Goal: Communication & Community: Answer question/provide support

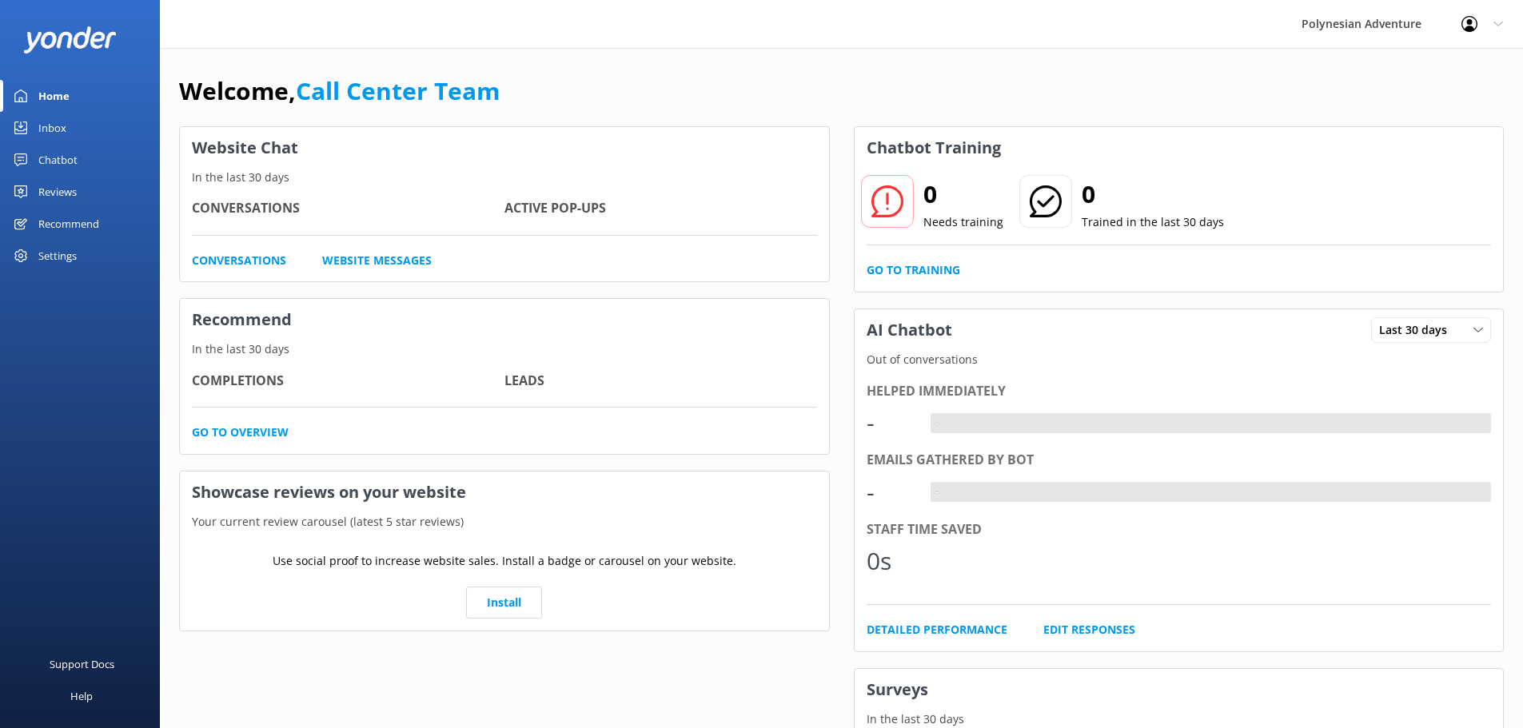
click at [75, 126] on link "Inbox" at bounding box center [80, 128] width 160 height 32
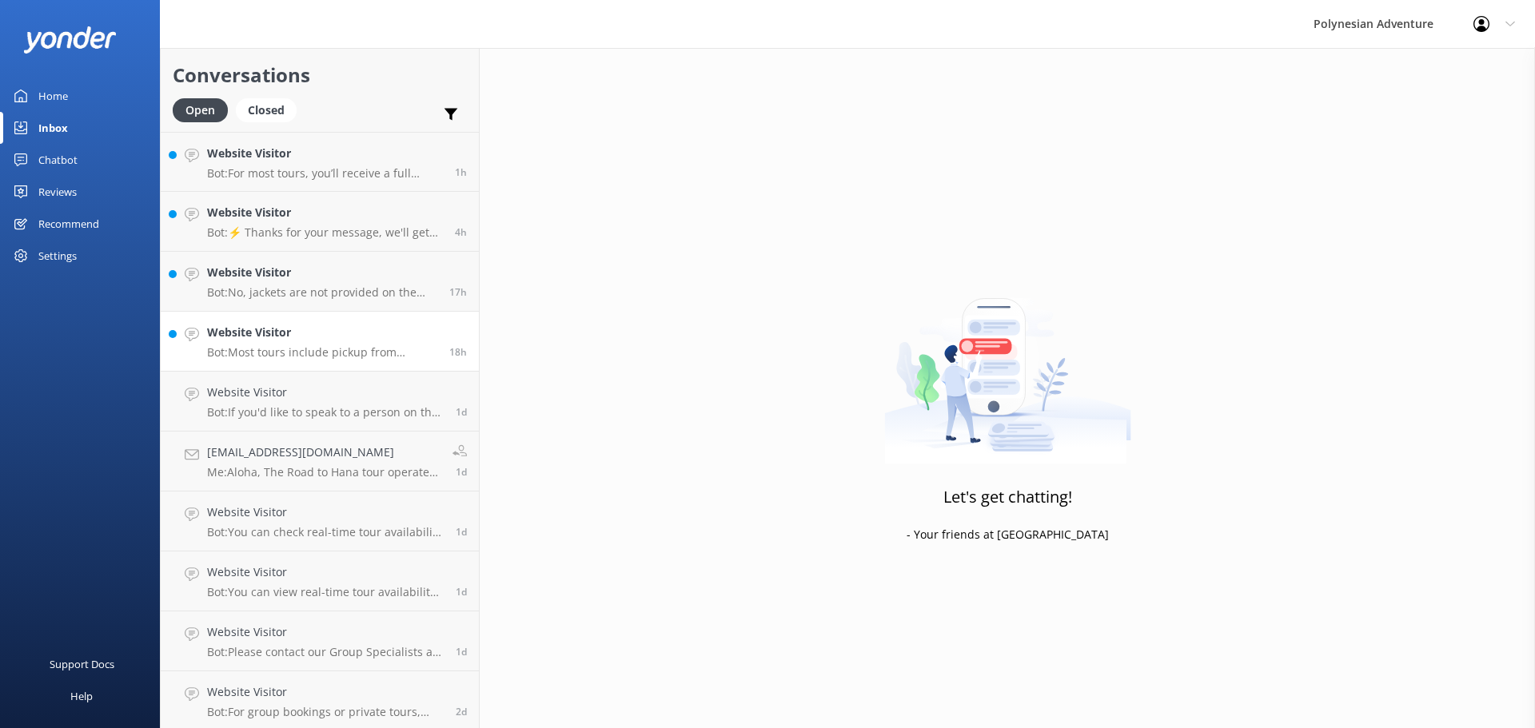
click at [326, 348] on p "Bot: Most tours include pickup from designated hotels or airports. If you haven…" at bounding box center [322, 352] width 230 height 14
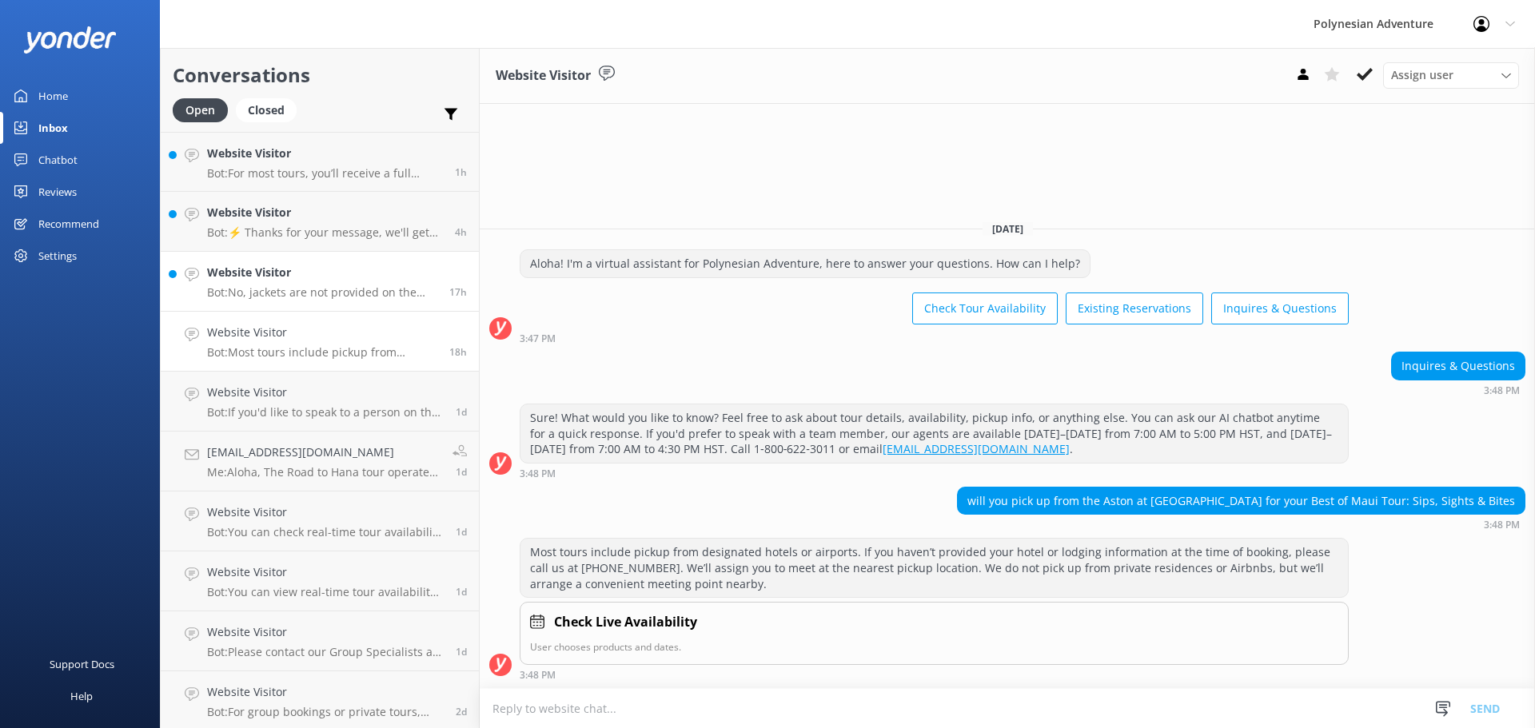
click at [318, 294] on p "Bot: No, jackets are not provided on the Haleakala Sunset Tour. It is recommend…" at bounding box center [322, 292] width 230 height 14
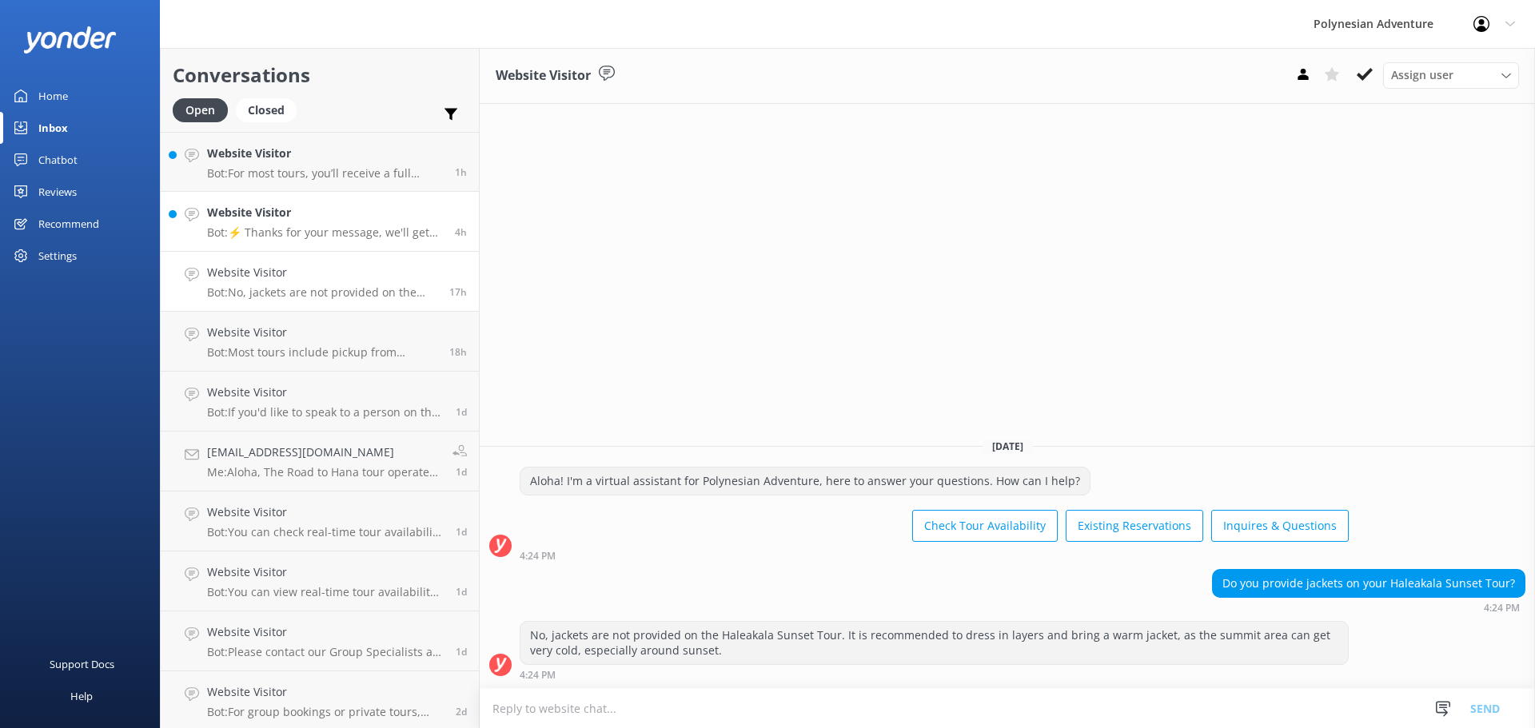
click at [271, 213] on h4 "Website Visitor" at bounding box center [325, 213] width 236 height 18
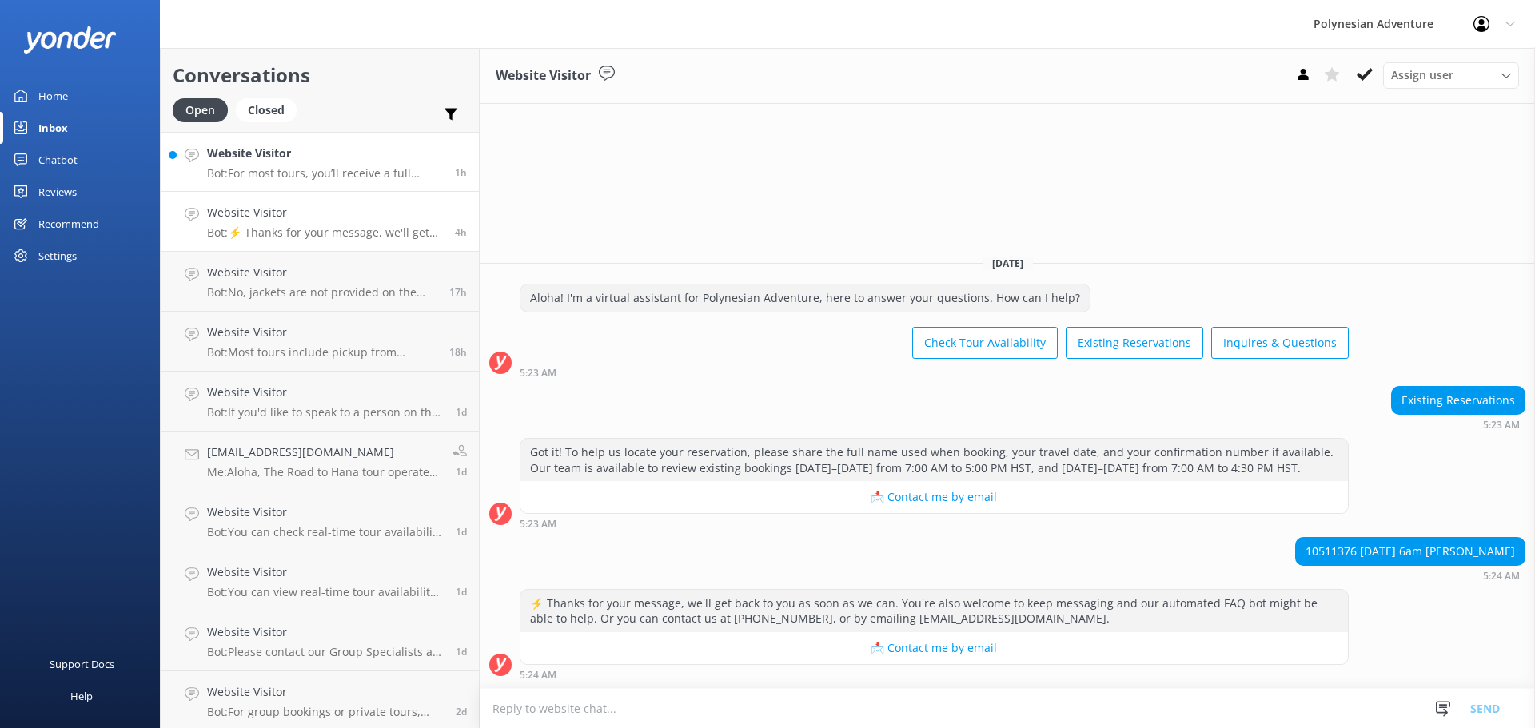
click at [277, 177] on p "Bot: For most tours, you’ll receive a full refund if you cancel at least 48 hou…" at bounding box center [325, 173] width 236 height 14
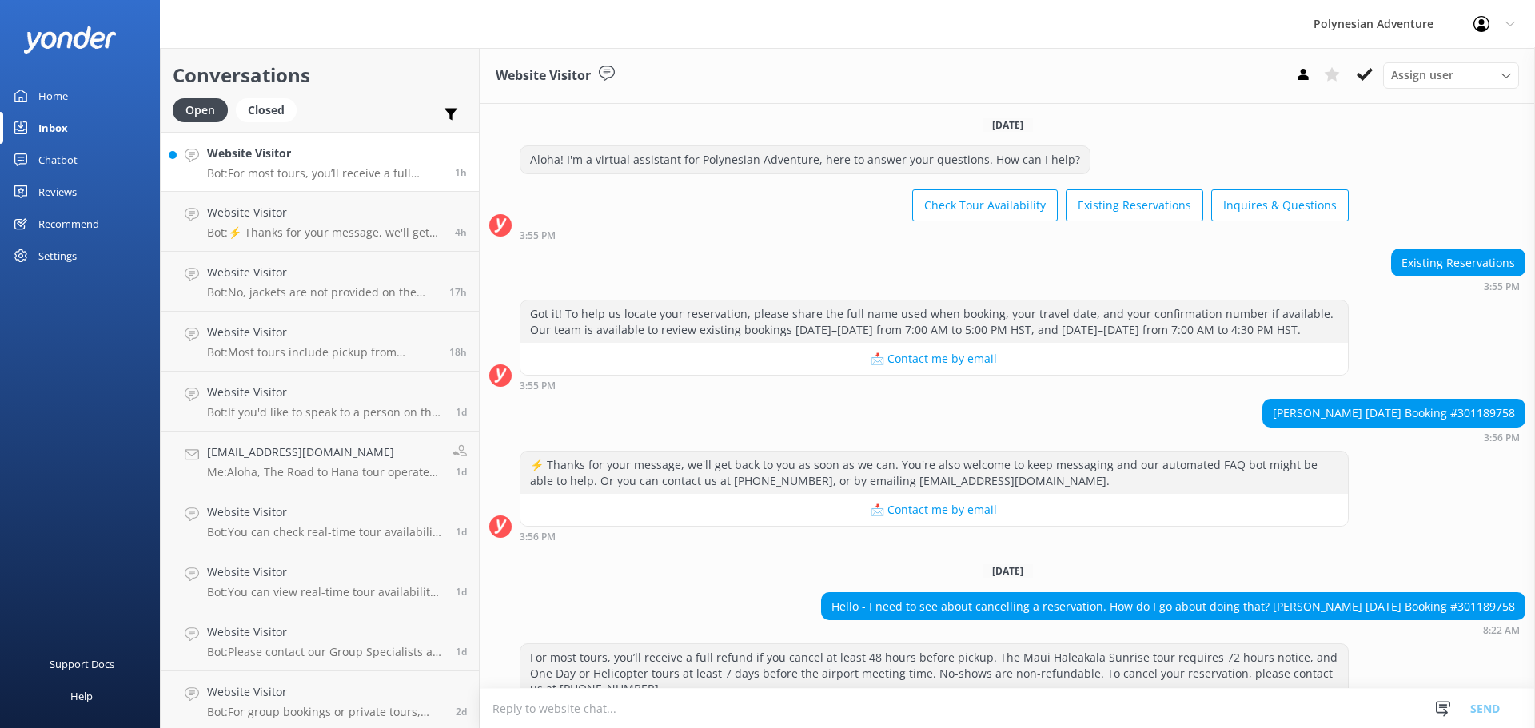
scroll to position [38, 0]
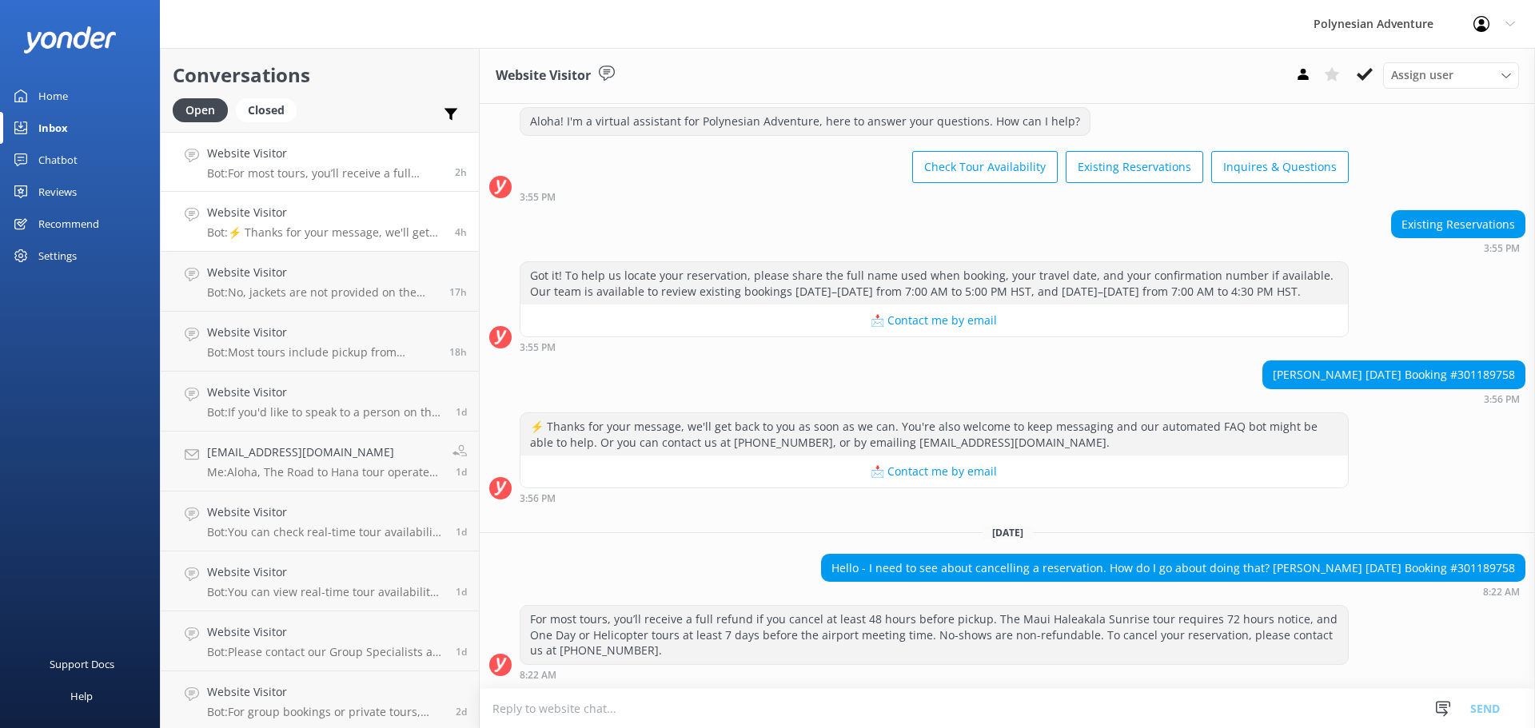
click at [289, 222] on div "Website Visitor Bot: ⚡ Thanks for your message, we'll get back to you as soon a…" at bounding box center [325, 221] width 236 height 35
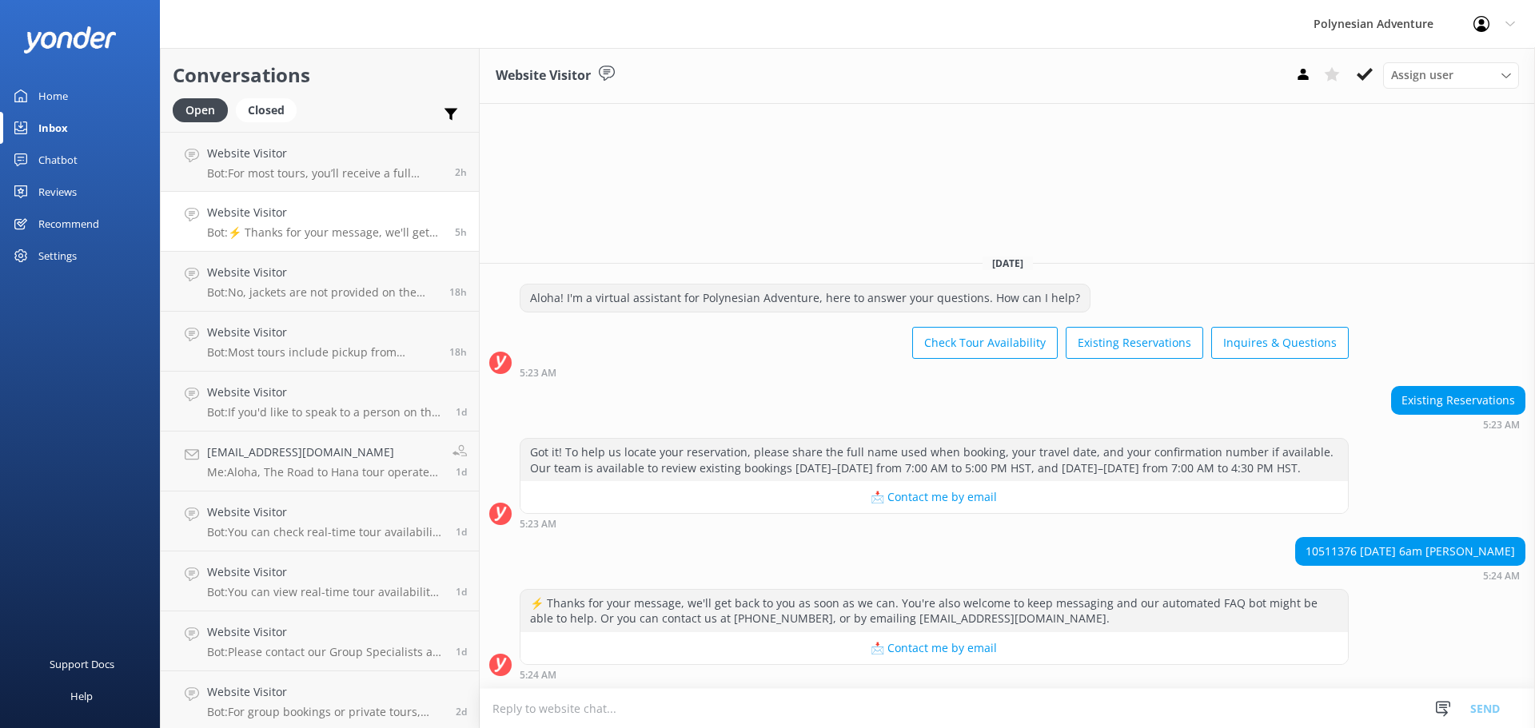
drag, startPoint x: 1412, startPoint y: 407, endPoint x: 1399, endPoint y: 441, distance: 35.9
drag, startPoint x: 1399, startPoint y: 441, endPoint x: 1459, endPoint y: 465, distance: 64.6
click at [1459, 465] on div "Got it! To help us locate your reservation, please share the full name used whe…" at bounding box center [1007, 483] width 1055 height 91
click at [648, 728] on textarea at bounding box center [1007, 708] width 1055 height 39
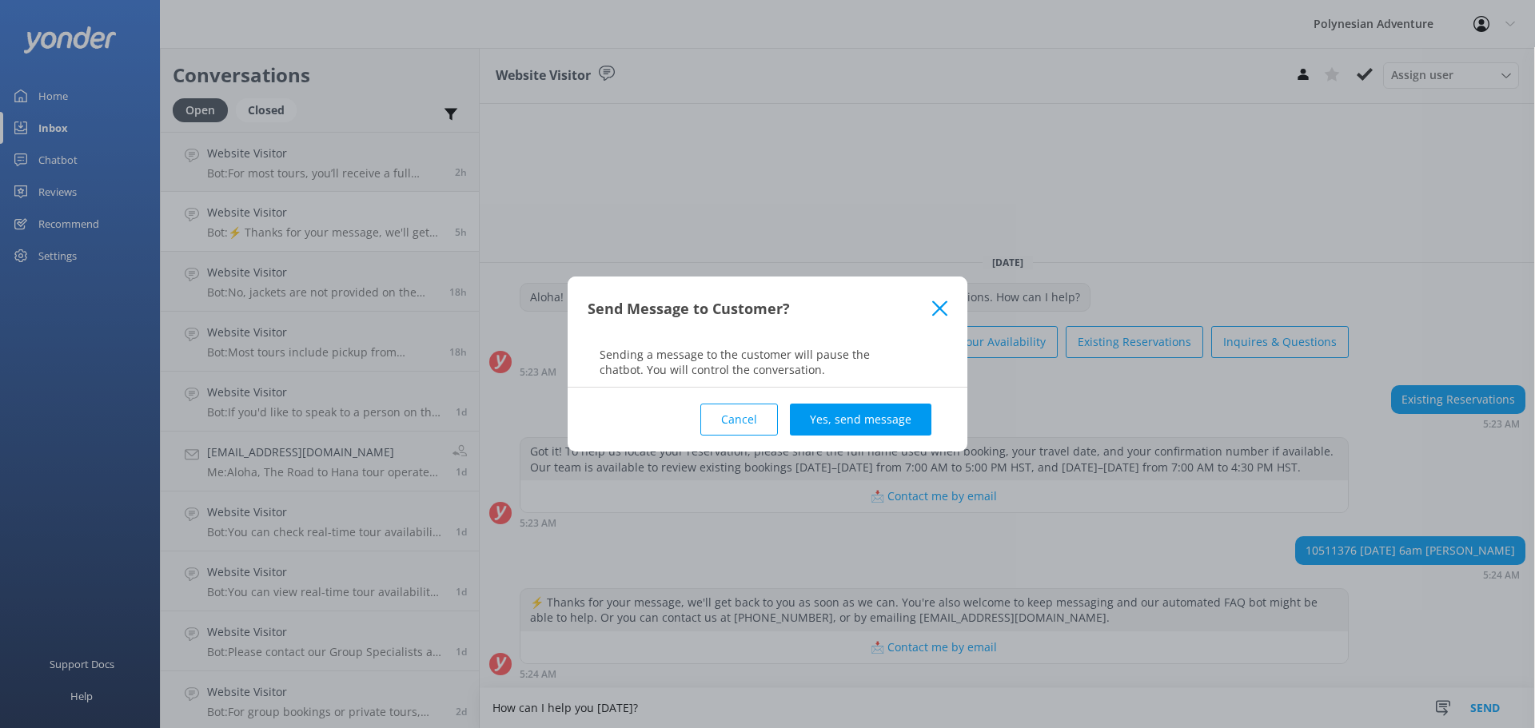
click at [938, 310] on use at bounding box center [939, 308] width 15 height 15
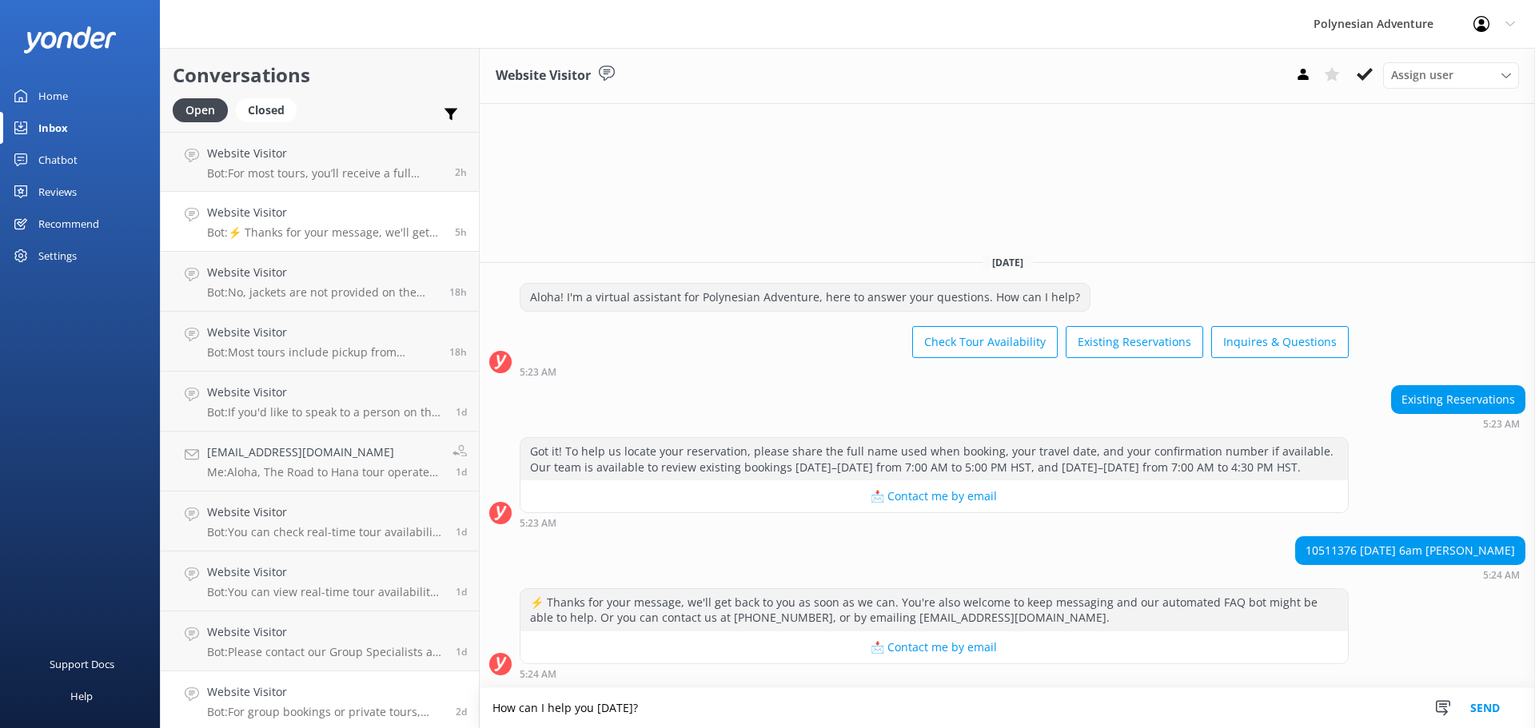
drag, startPoint x: 658, startPoint y: 712, endPoint x: 389, endPoint y: 712, distance: 269.4
click at [438, 714] on div "Conversations Open Closed Important Assigned to me Unassigned Website Visitor B…" at bounding box center [847, 388] width 1375 height 680
type textarea "H"
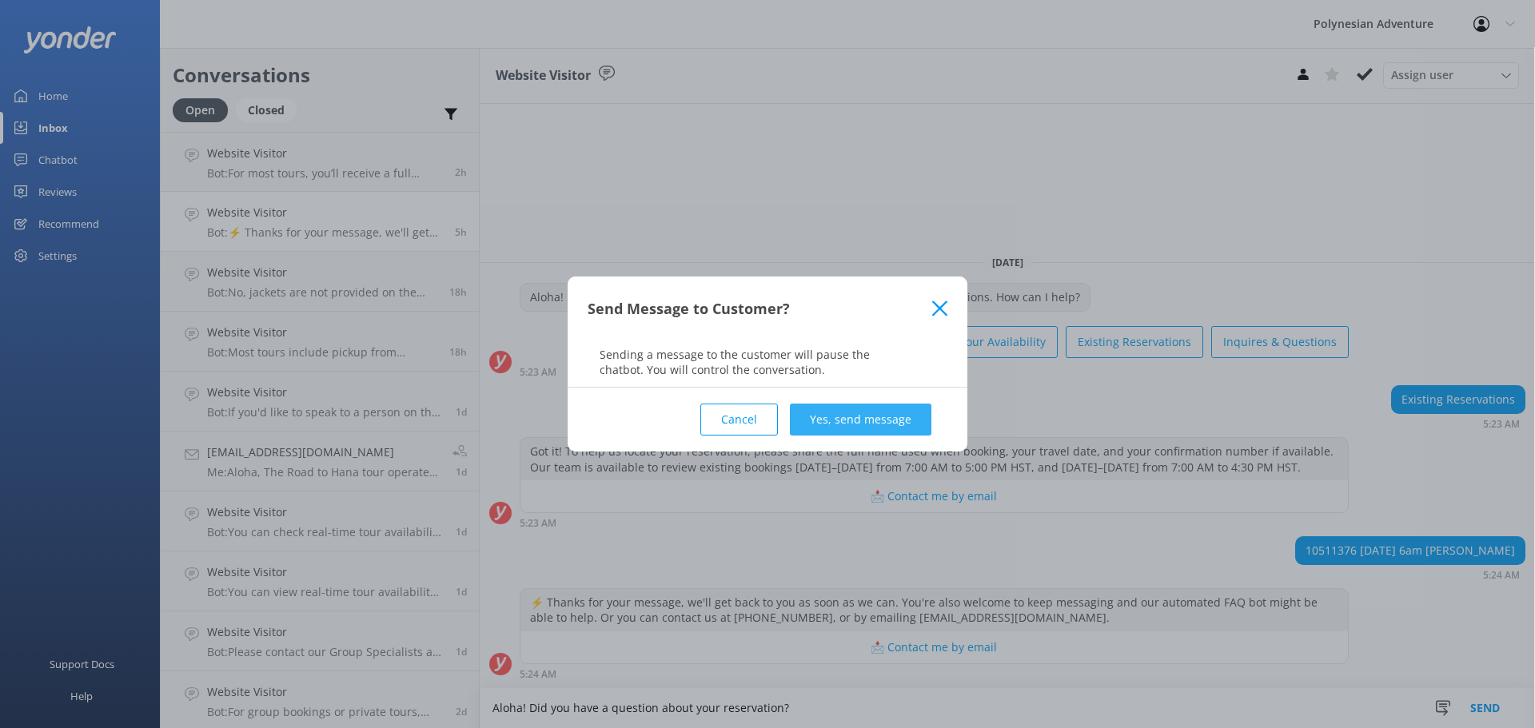
type textarea "Aloha! Did you have a question about your reservation?"
click at [856, 429] on button "Yes, send message" at bounding box center [861, 420] width 142 height 32
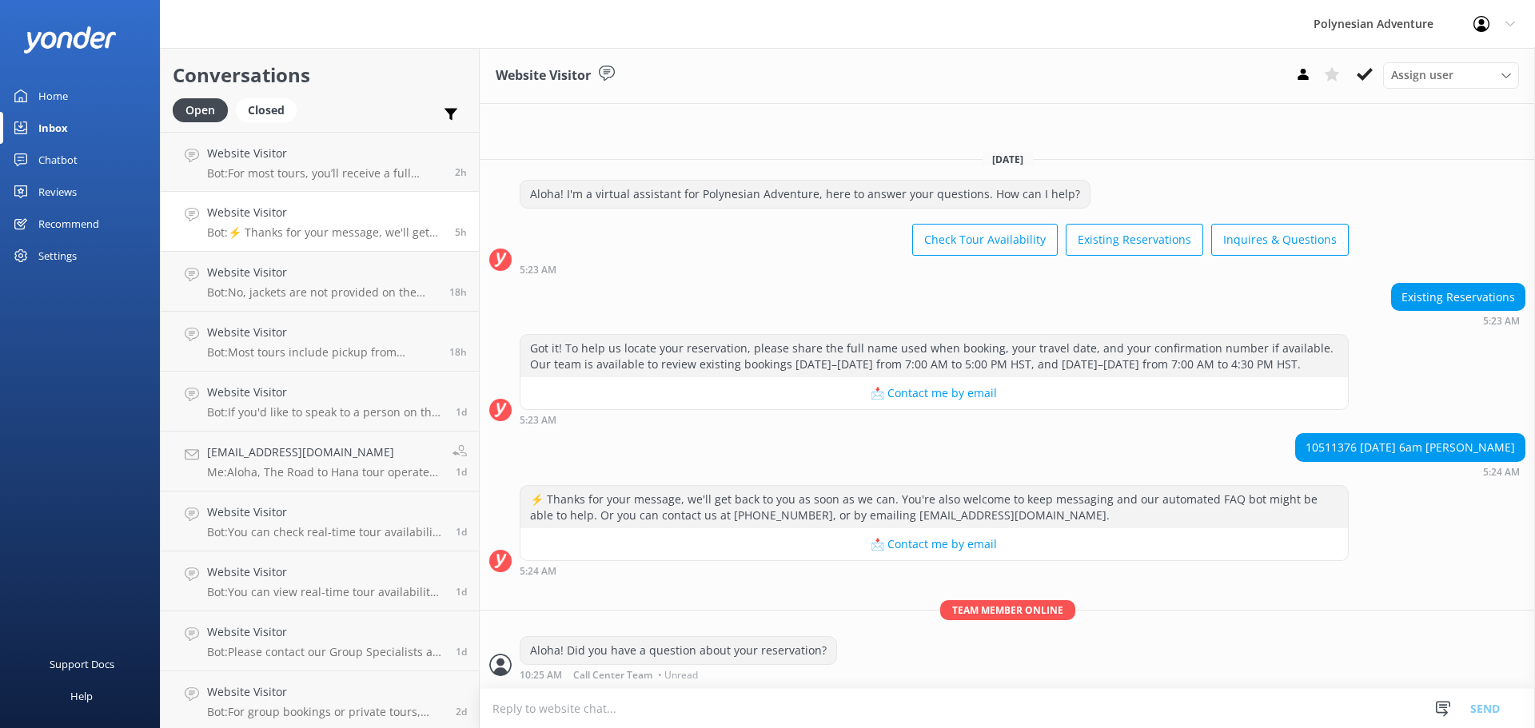
click at [238, 217] on h4 "Website Visitor" at bounding box center [325, 213] width 236 height 18
click at [274, 181] on link "Website Visitor Bot: For most tours, you’ll receive a full refund if you cancel…" at bounding box center [320, 162] width 318 height 60
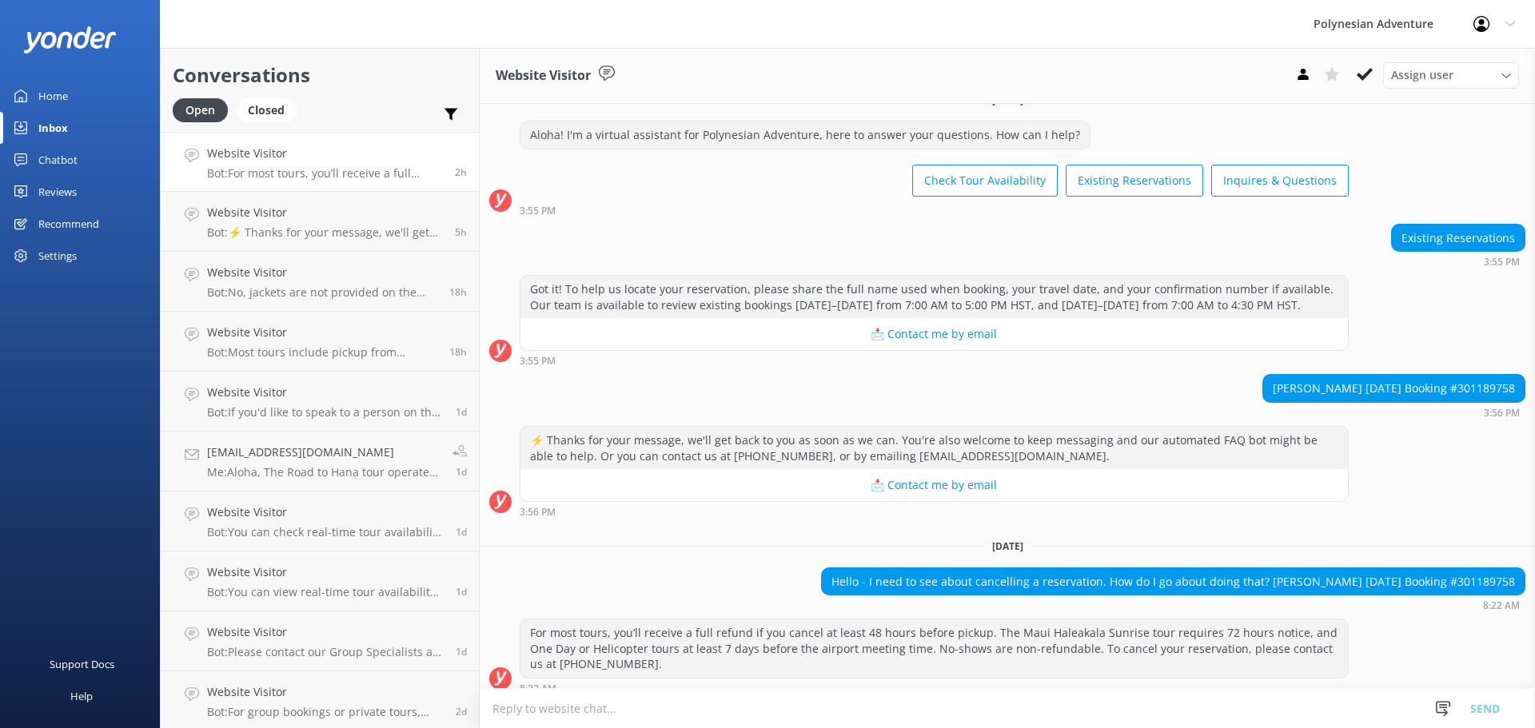
scroll to position [38, 0]
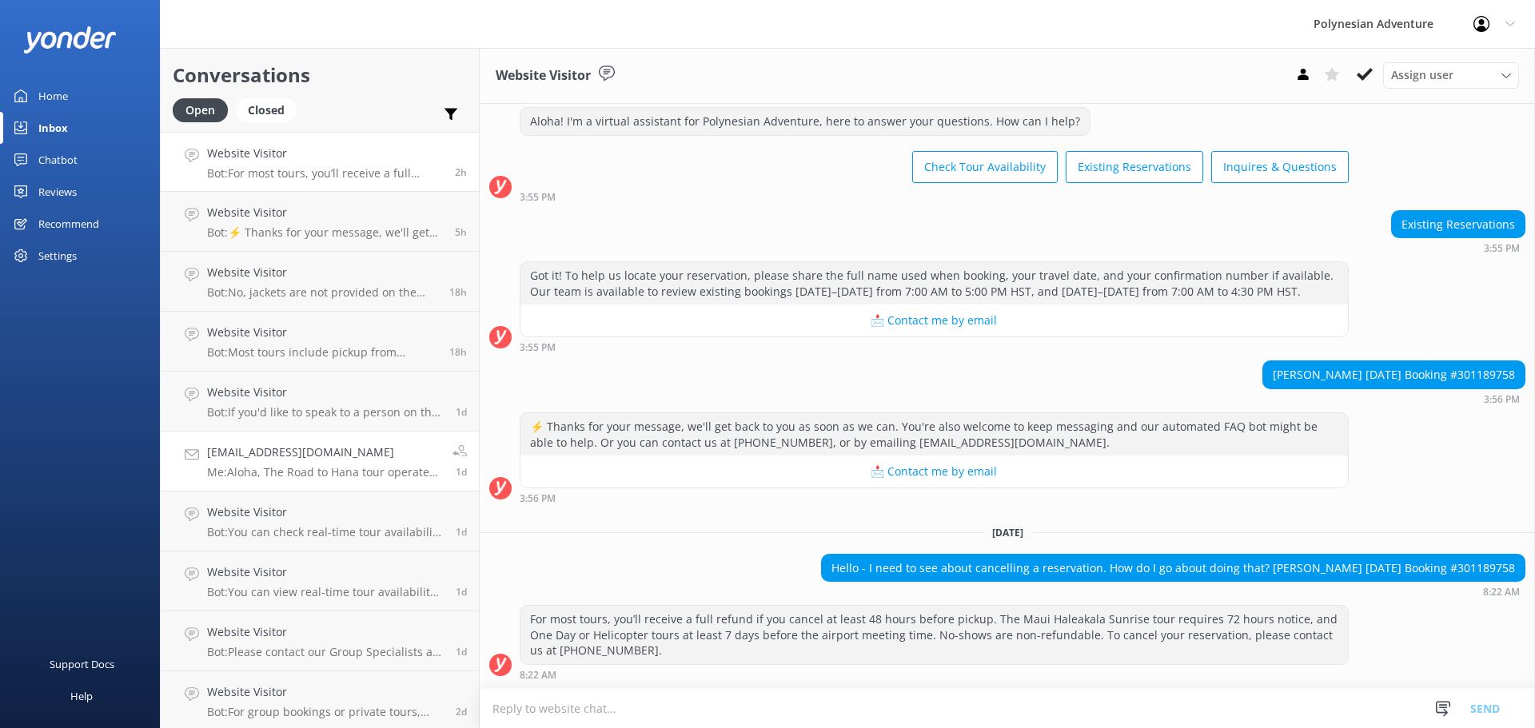
click at [305, 461] on h4 "[EMAIL_ADDRESS][DOMAIN_NAME]" at bounding box center [323, 453] width 233 height 18
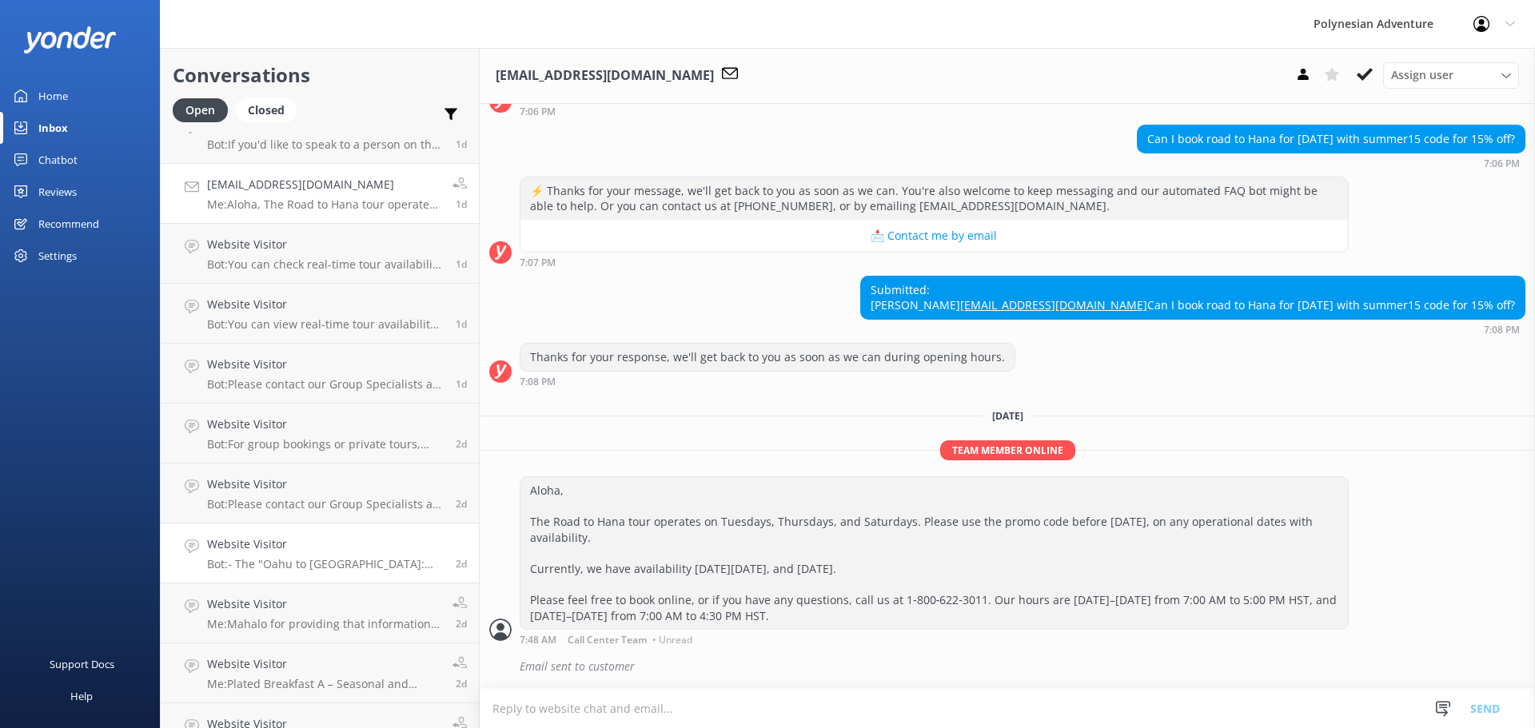
scroll to position [240, 0]
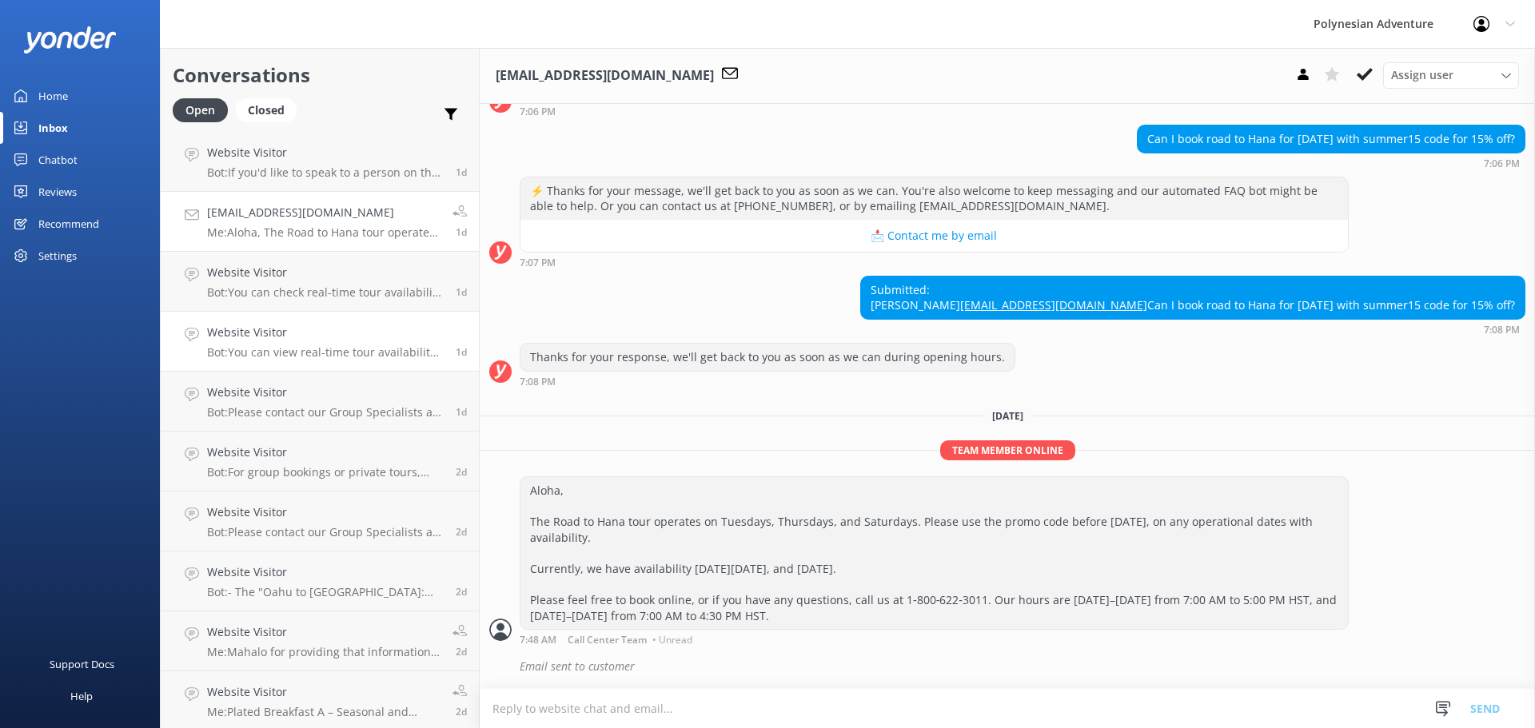
click at [331, 349] on p "Bot: You can view real-time tour availability and book your Polynesian Adventur…" at bounding box center [325, 352] width 237 height 14
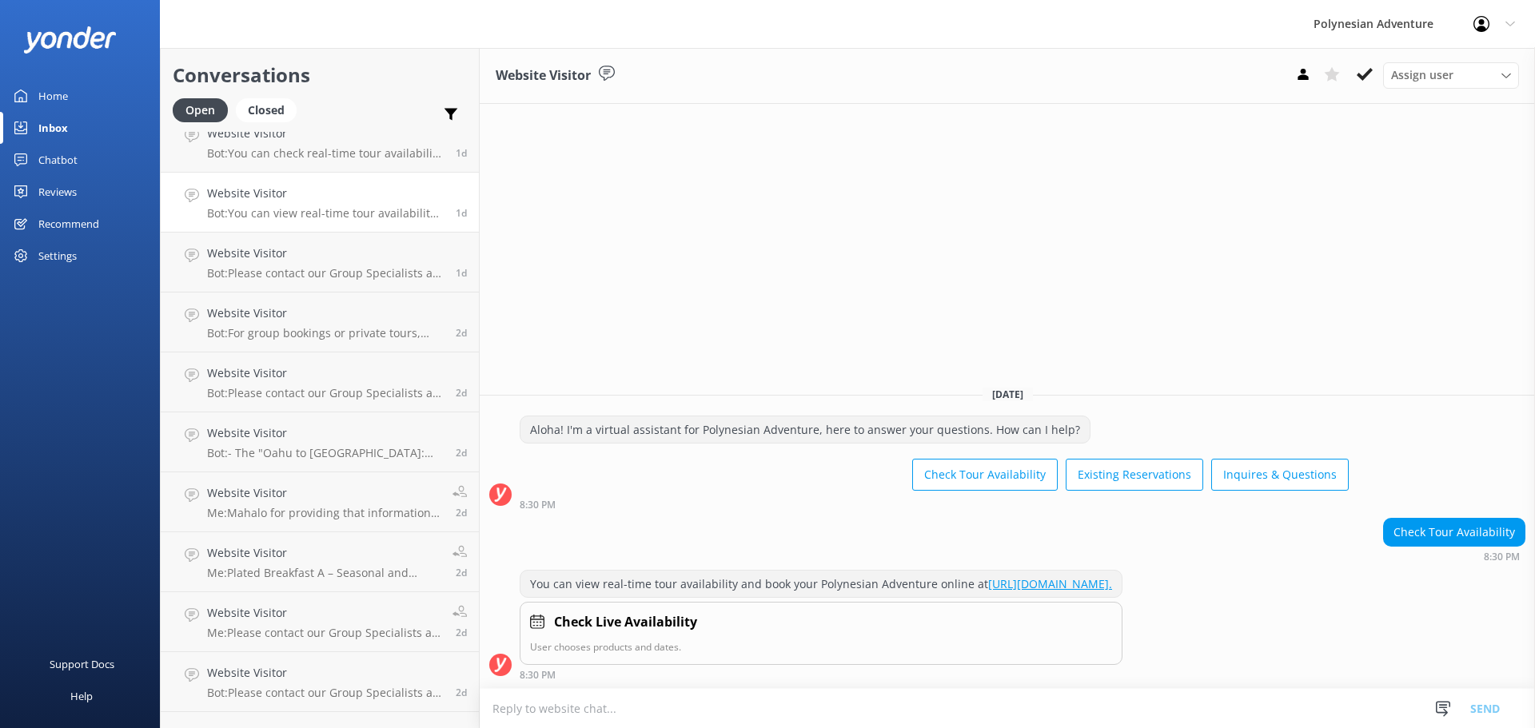
scroll to position [423, 0]
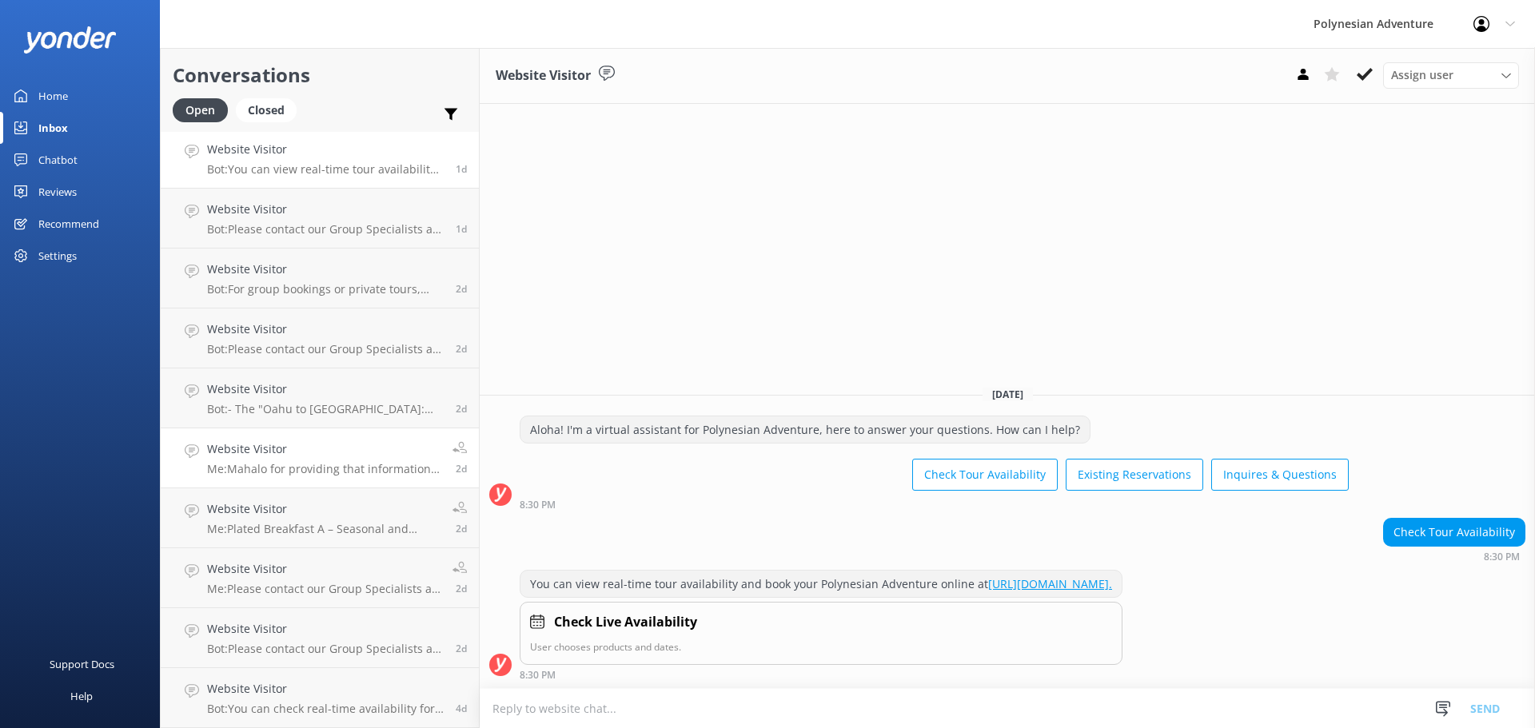
click at [361, 475] on p "Me: Mahalo for providing that information. We see that you have a tour with us …" at bounding box center [323, 469] width 233 height 14
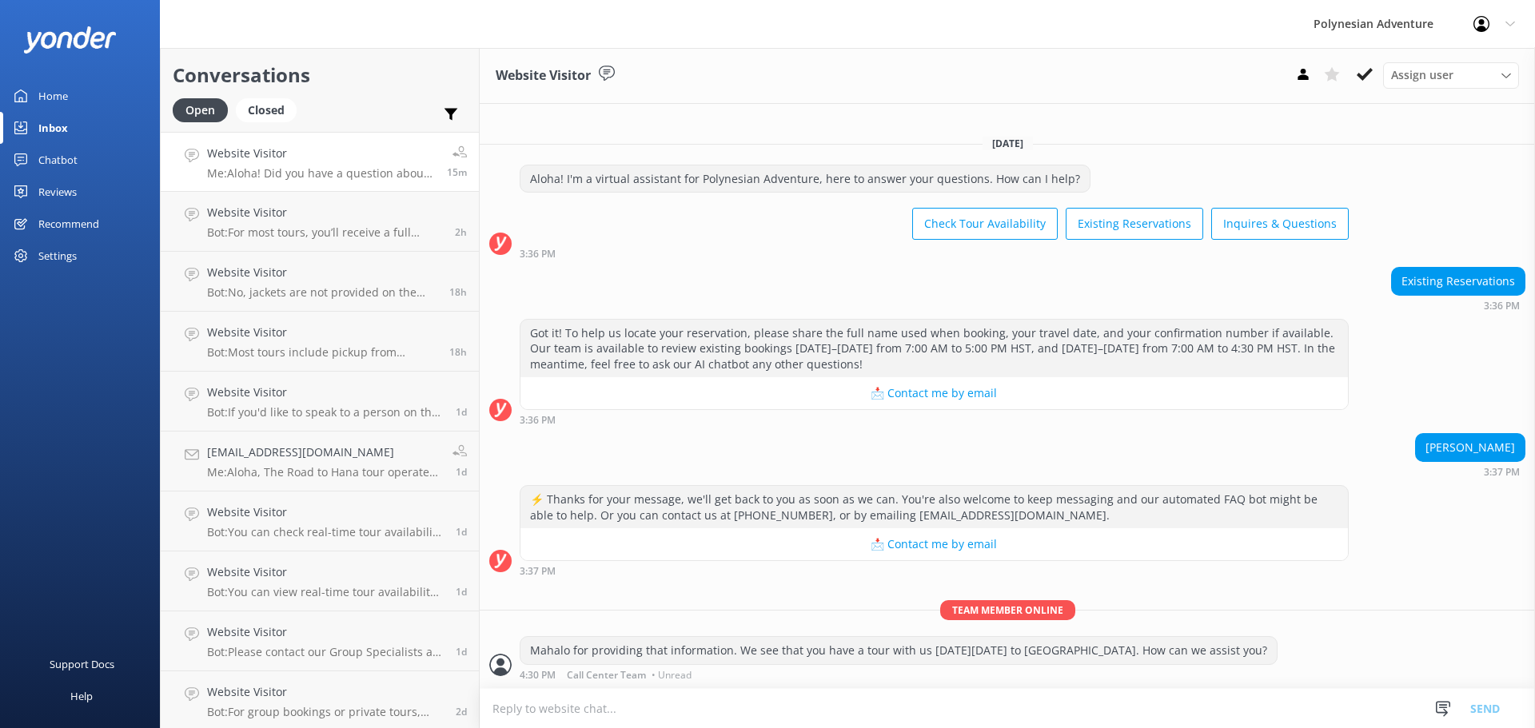
click at [332, 175] on p "Me: Aloha! Did you have a question about your reservation?" at bounding box center [321, 173] width 228 height 14
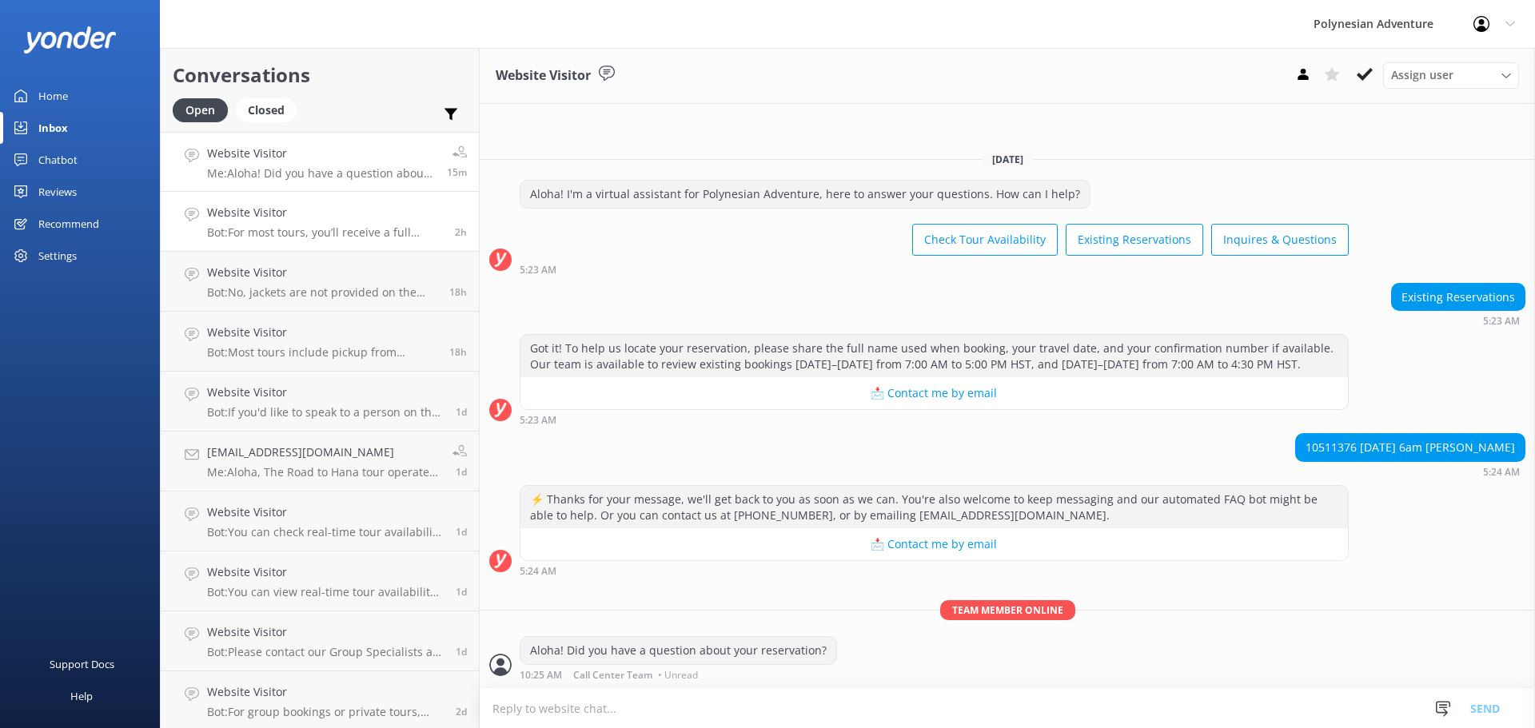
click at [307, 221] on h4 "Website Visitor" at bounding box center [325, 213] width 236 height 18
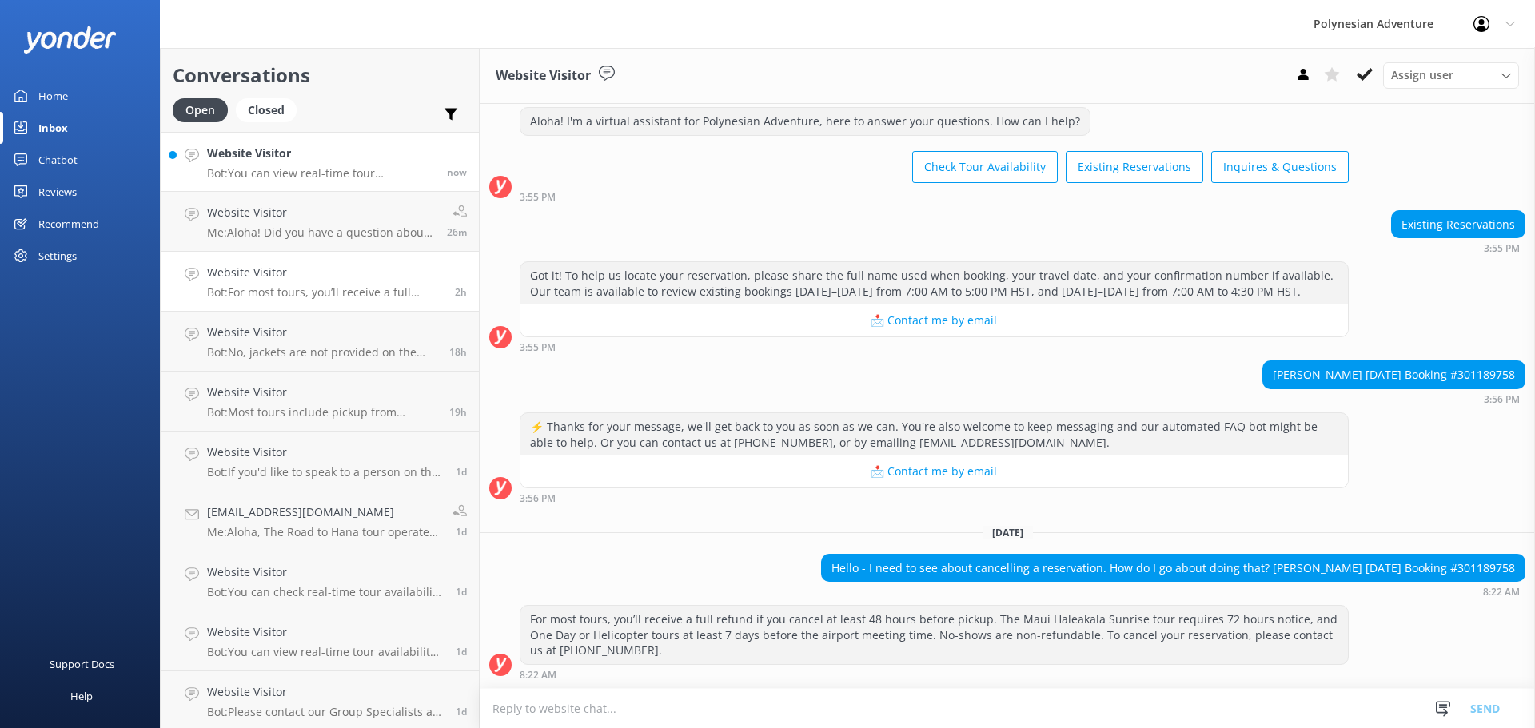
click at [333, 161] on h4 "Website Visitor" at bounding box center [321, 154] width 228 height 18
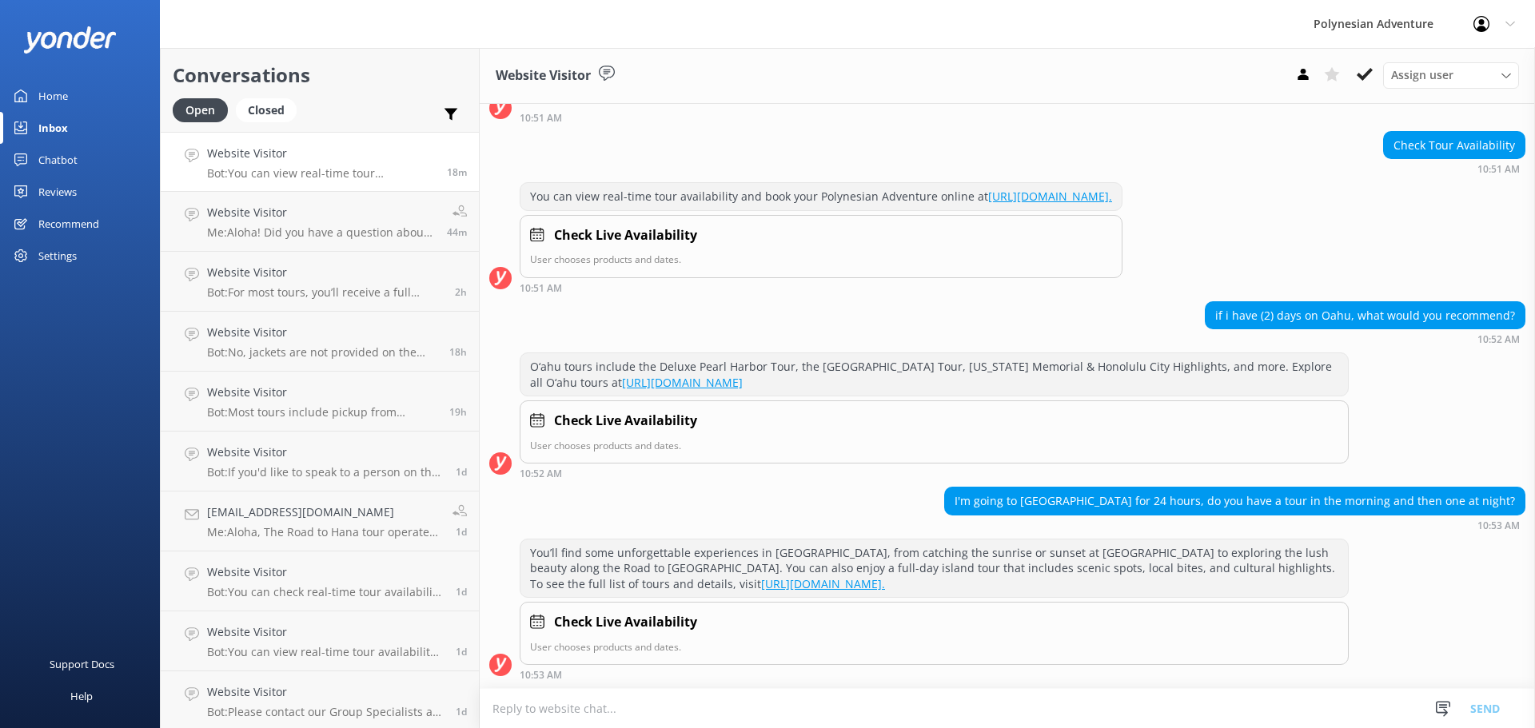
drag, startPoint x: 294, startPoint y: 161, endPoint x: 303, endPoint y: 160, distance: 8.8
click at [294, 161] on h4 "Website Visitor" at bounding box center [321, 154] width 228 height 18
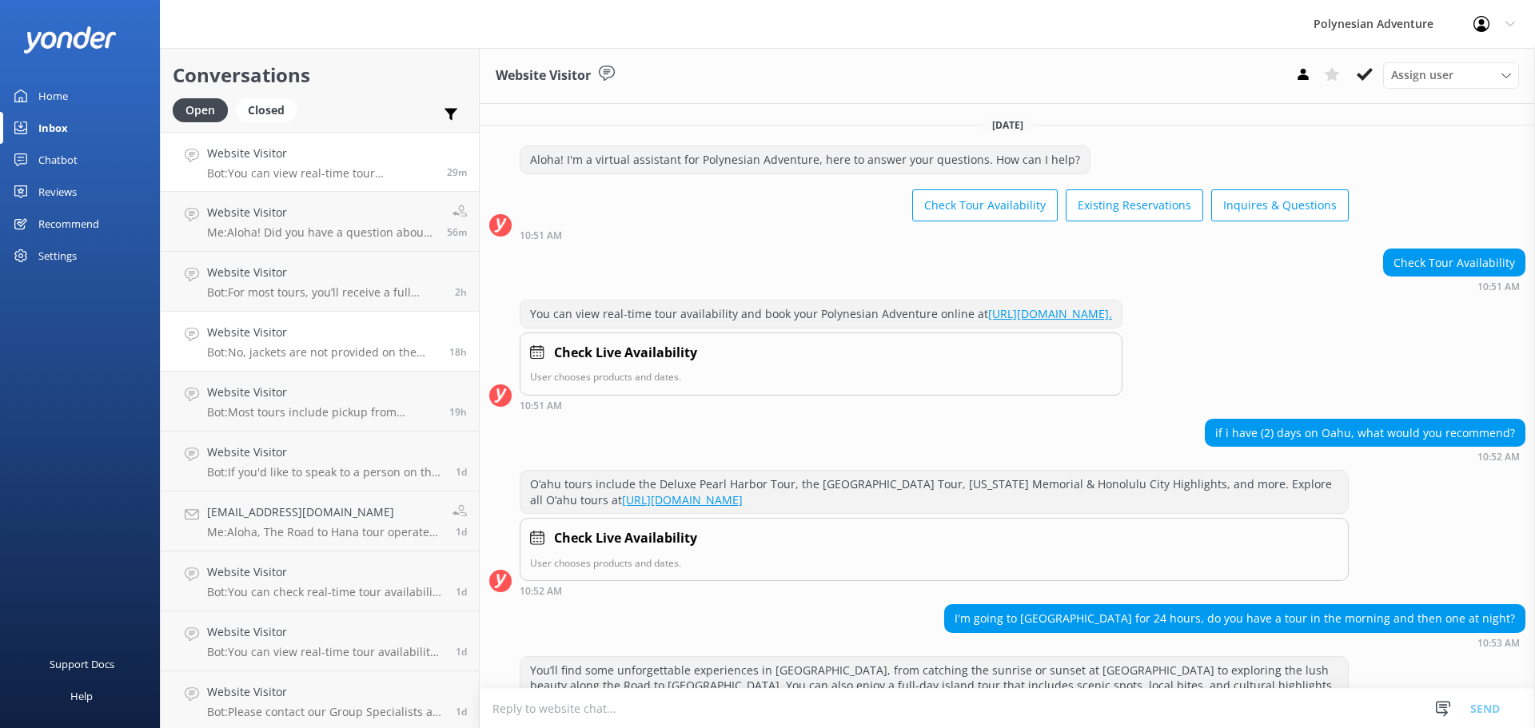
click at [295, 313] on link "Website Visitor Bot: No, jackets are not provided on the Haleakala Sunset Tour.…" at bounding box center [320, 342] width 318 height 60
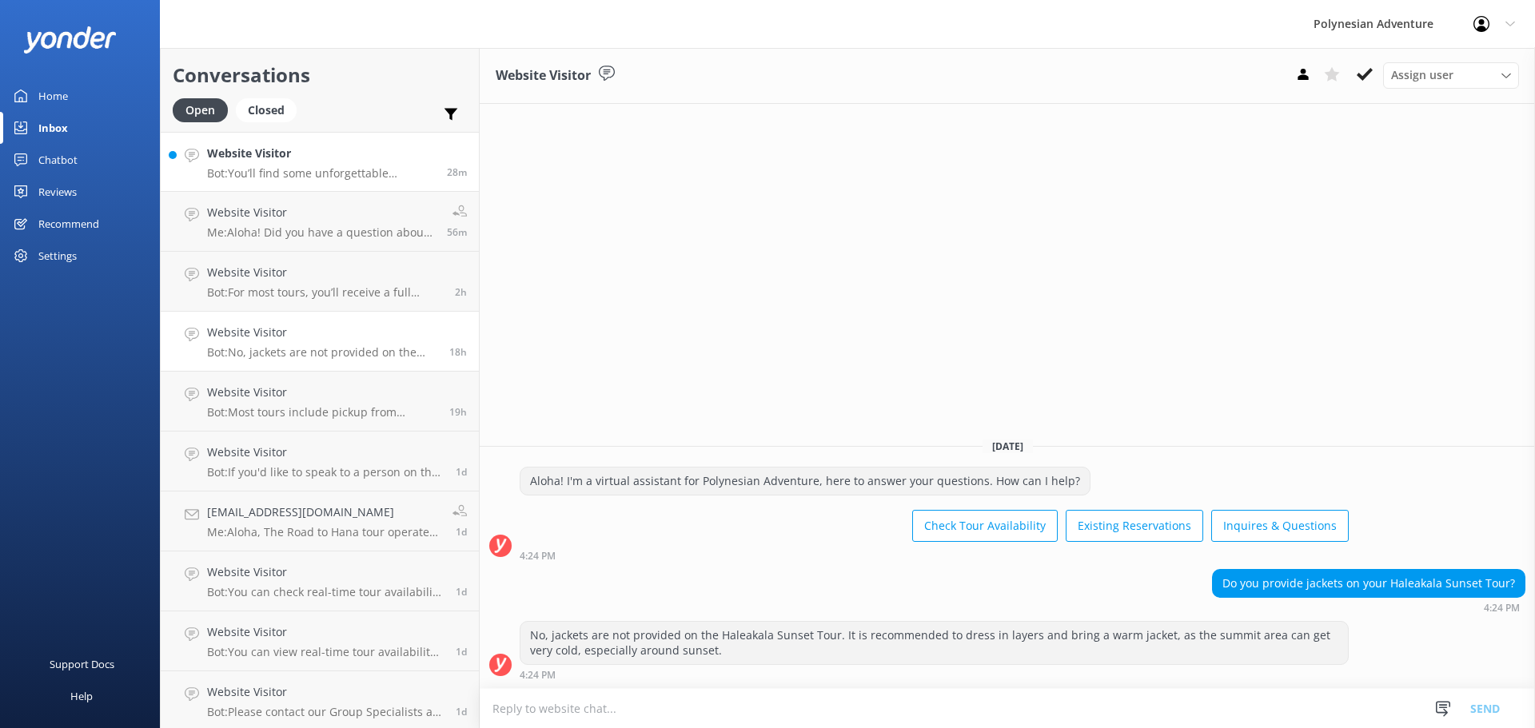
click at [335, 172] on p "Bot: You’ll find some unforgettable experiences in [GEOGRAPHIC_DATA], from catc…" at bounding box center [321, 173] width 228 height 14
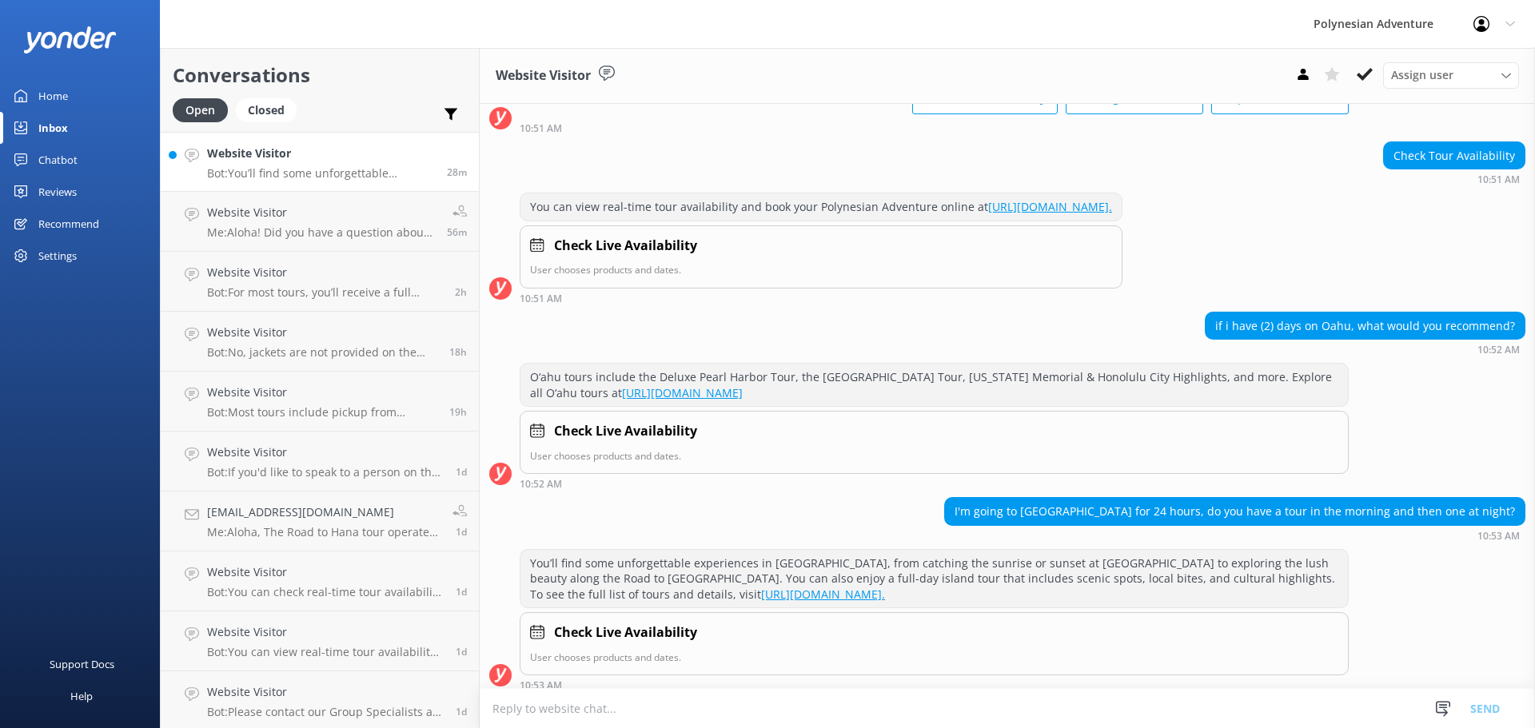
scroll to position [118, 0]
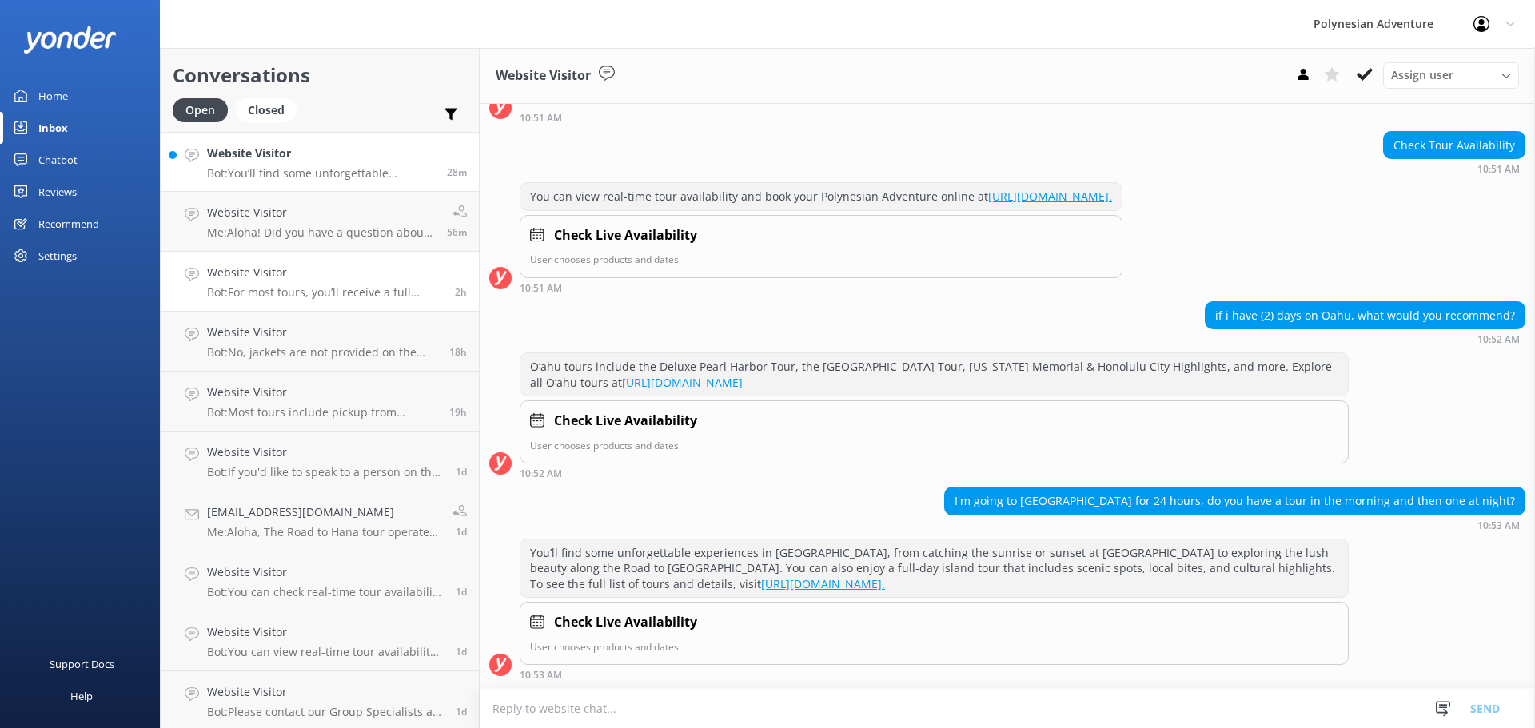
click at [277, 281] on div "Website Visitor Bot: For most tours, you’ll receive a full refund if you cancel…" at bounding box center [325, 281] width 236 height 35
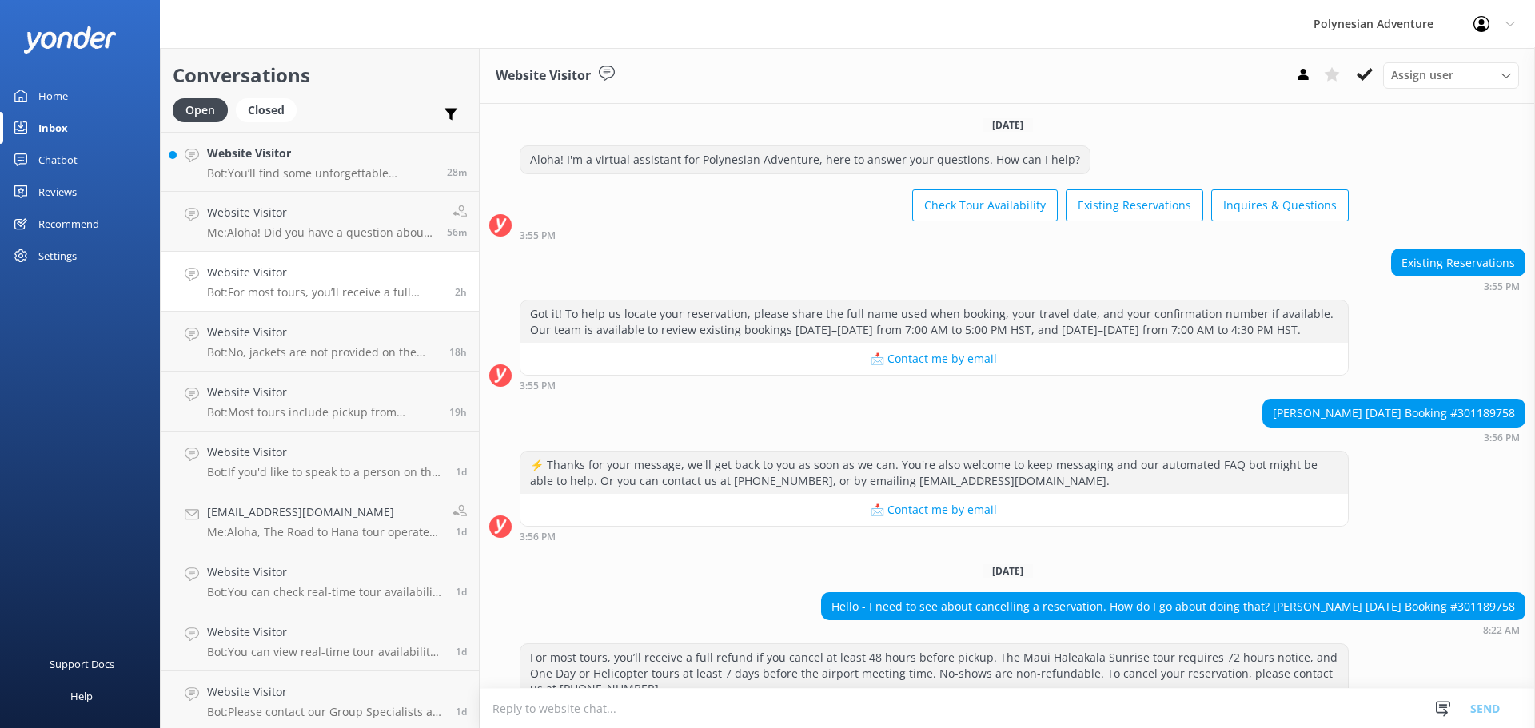
scroll to position [38, 0]
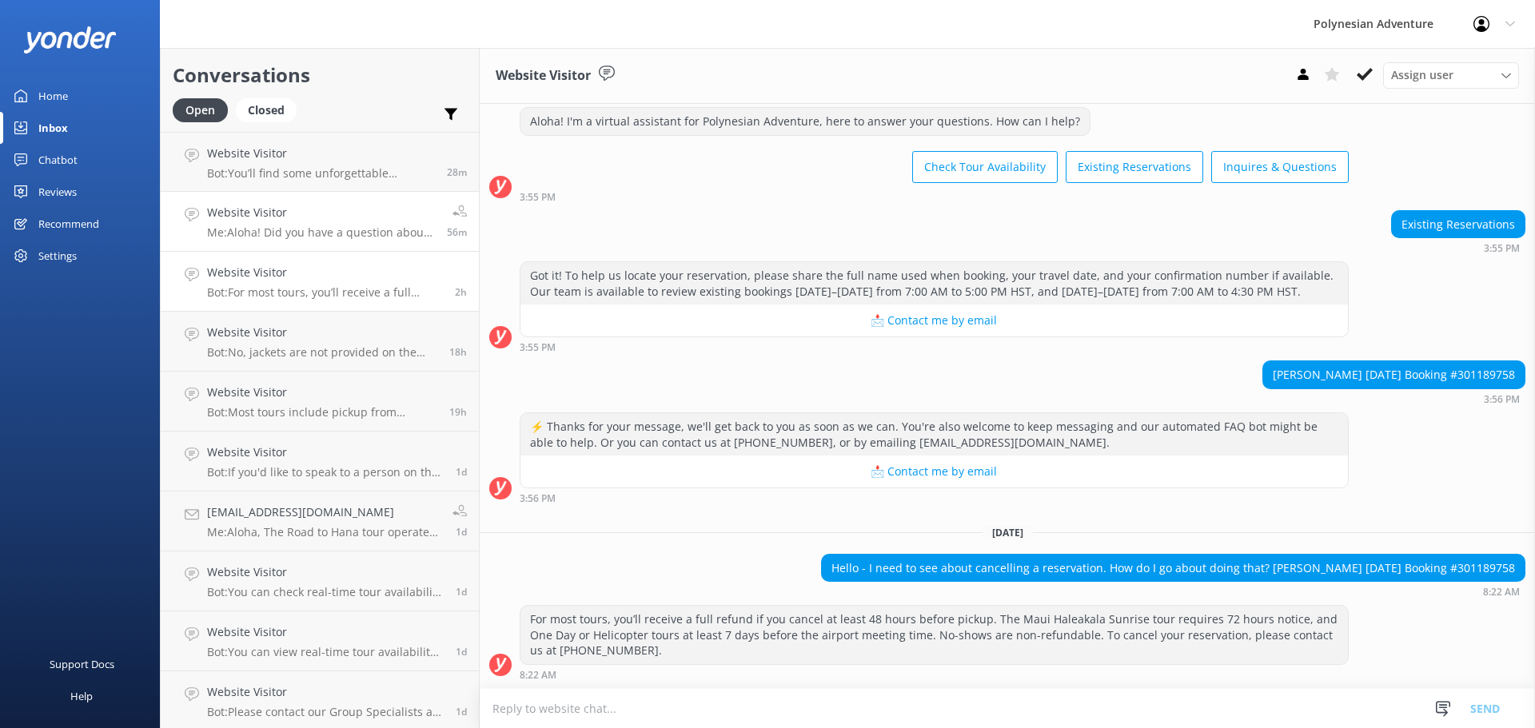
click at [260, 226] on p "Me: Aloha! Did you have a question about your reservation?" at bounding box center [321, 232] width 228 height 14
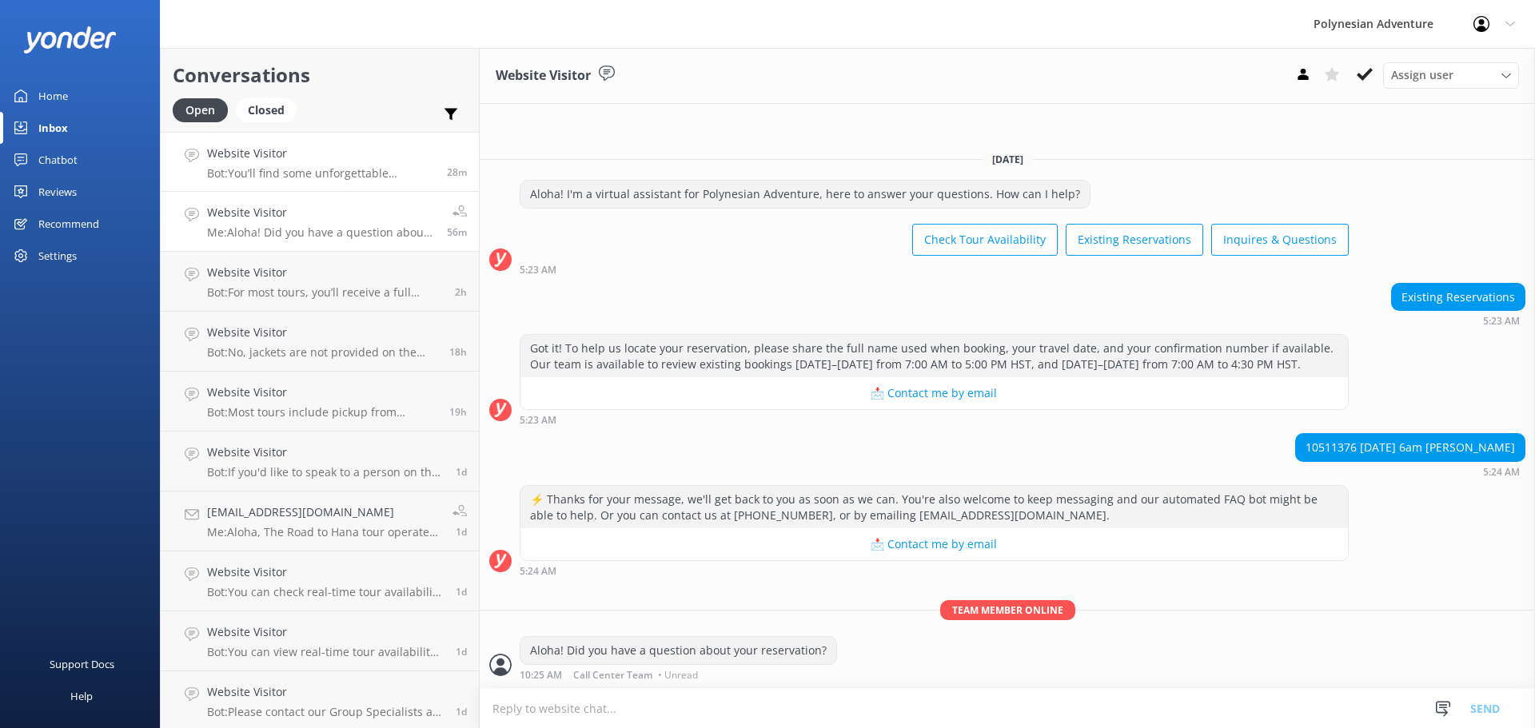
click at [259, 171] on p "Bot: You’ll find some unforgettable experiences in [GEOGRAPHIC_DATA], from catc…" at bounding box center [321, 173] width 228 height 14
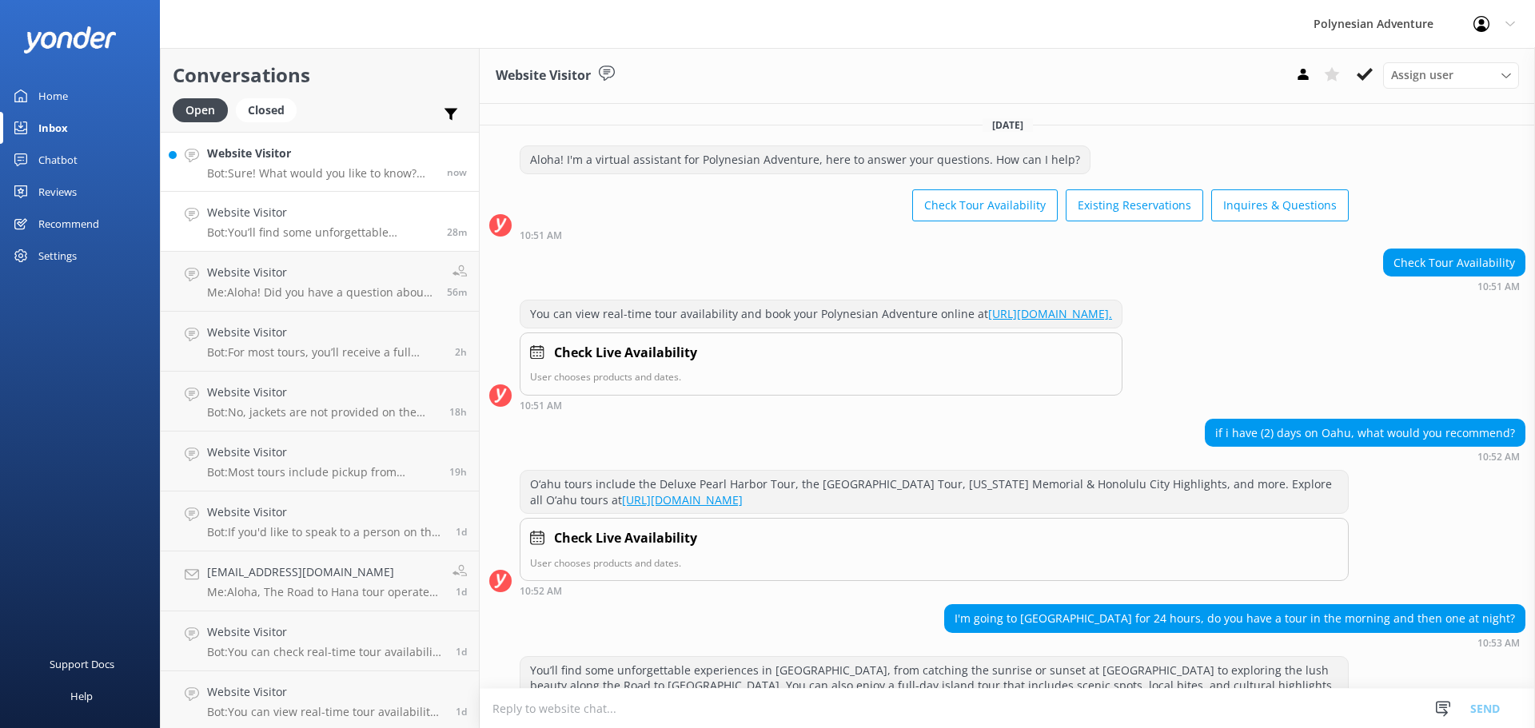
click at [310, 156] on h4 "Website Visitor" at bounding box center [321, 154] width 228 height 18
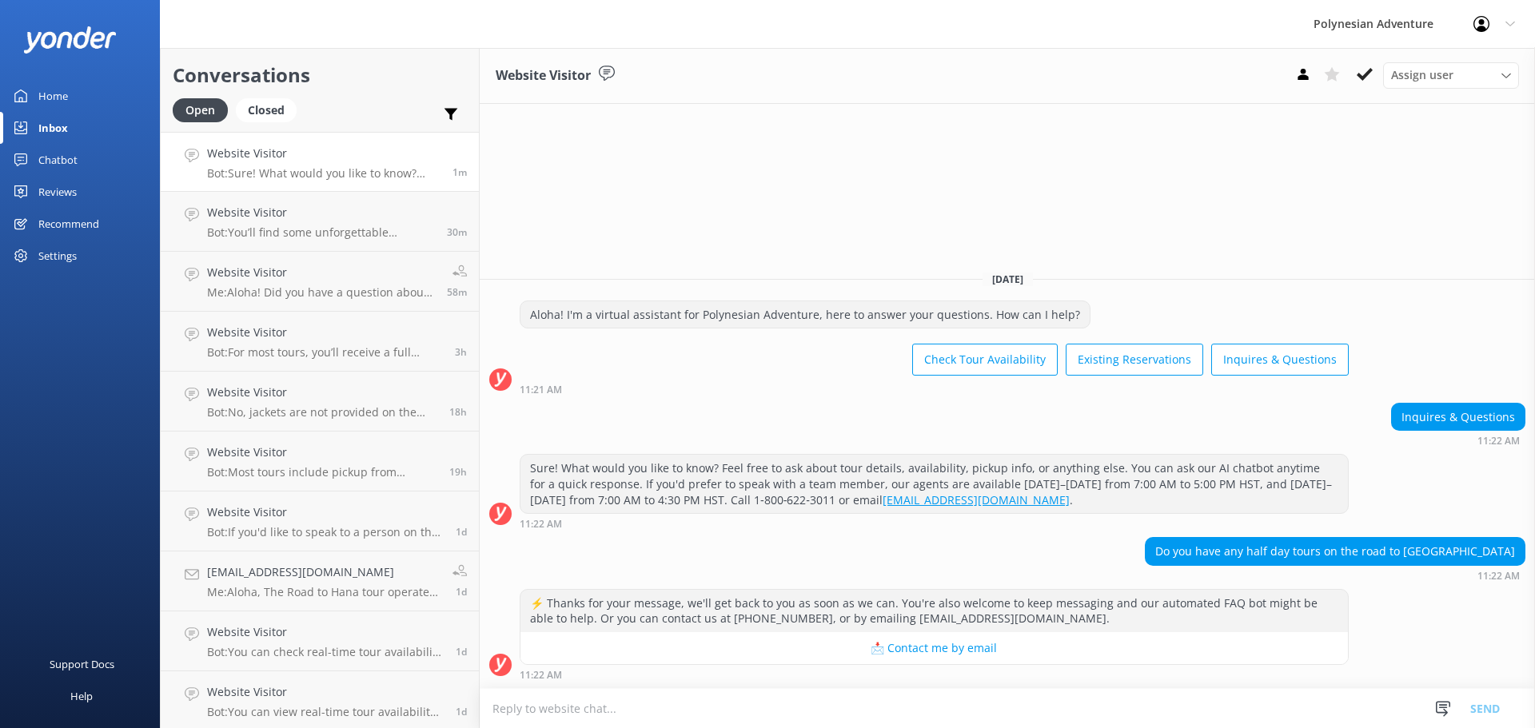
click at [644, 699] on textarea at bounding box center [1007, 708] width 1055 height 39
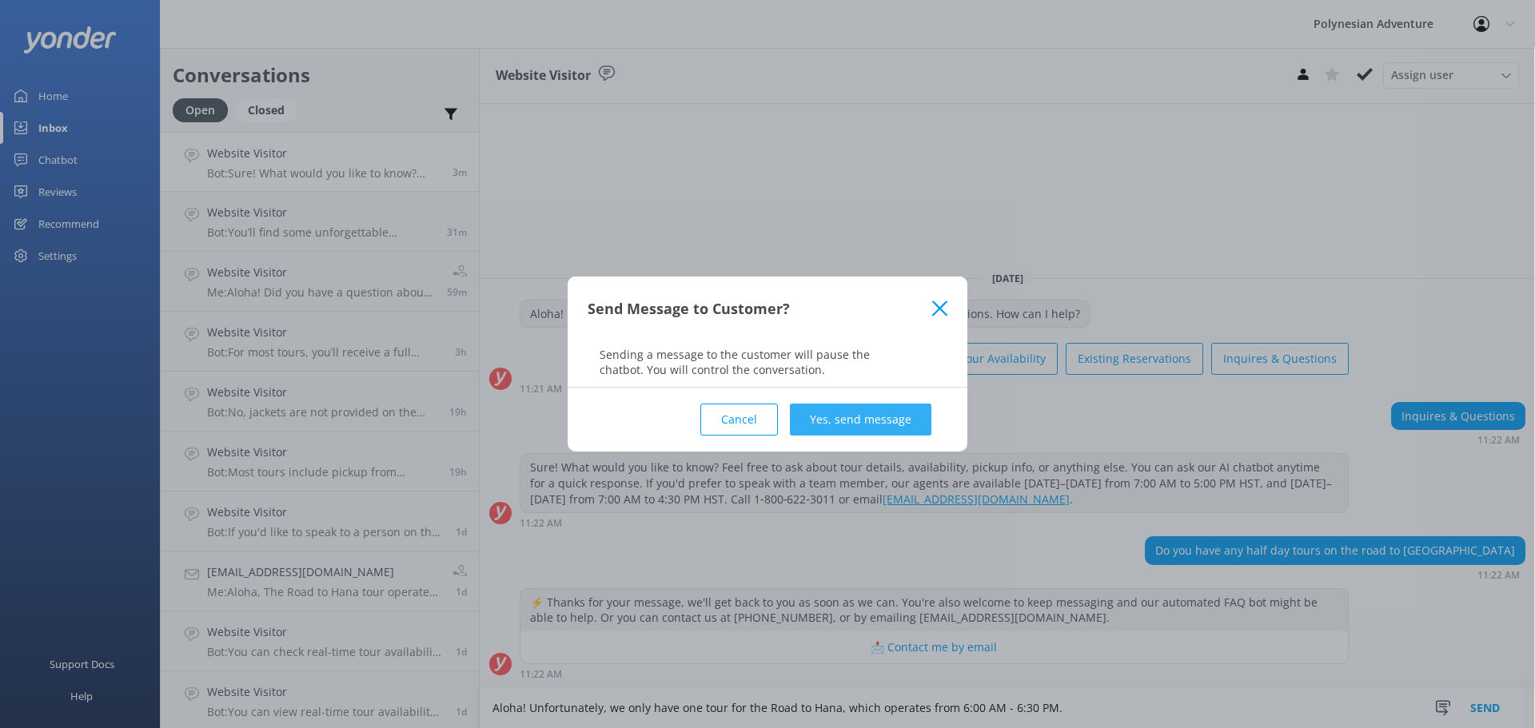
type textarea "Aloha! Unfortunately, we only have one tour for the Road to Hana, which operate…"
click at [866, 425] on button "Yes, send message" at bounding box center [861, 420] width 142 height 32
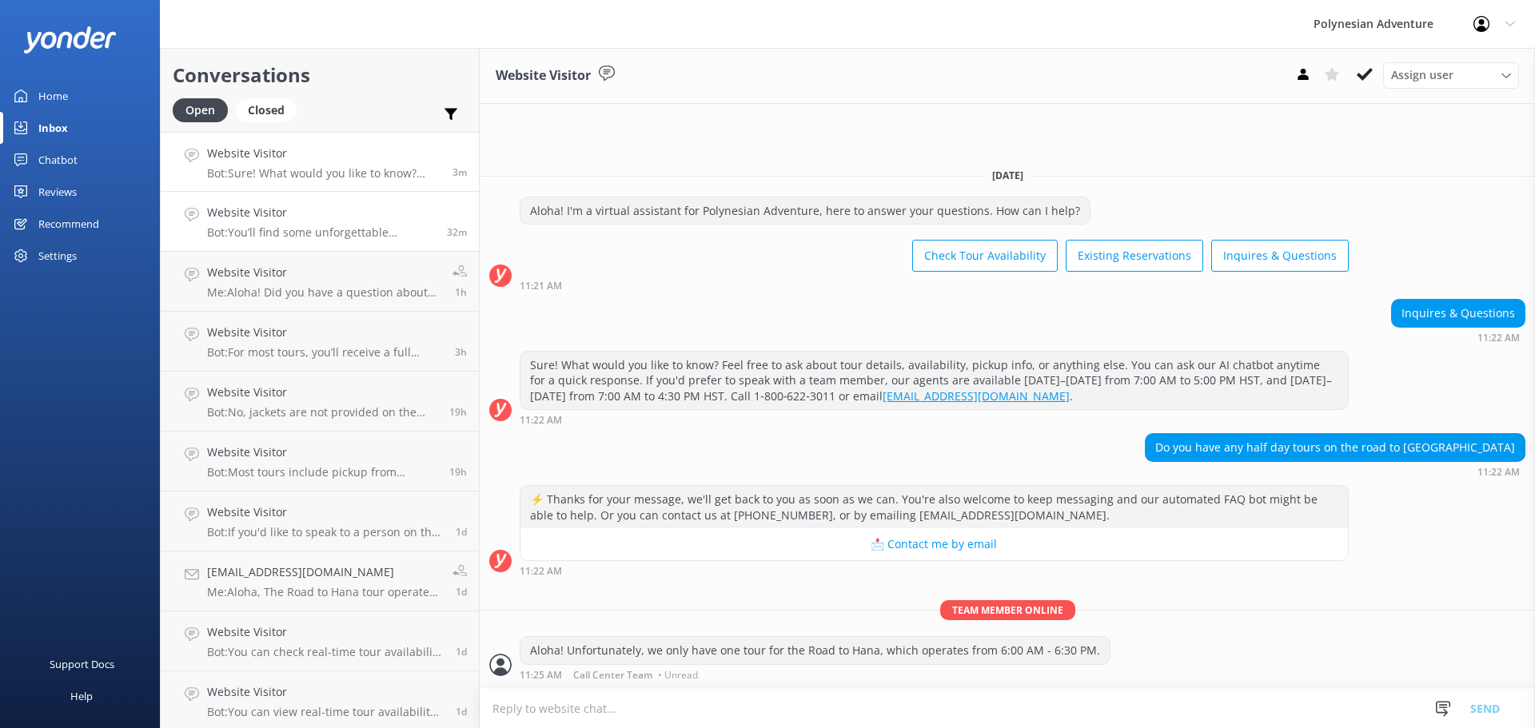
click at [300, 213] on h4 "Website Visitor" at bounding box center [321, 213] width 228 height 18
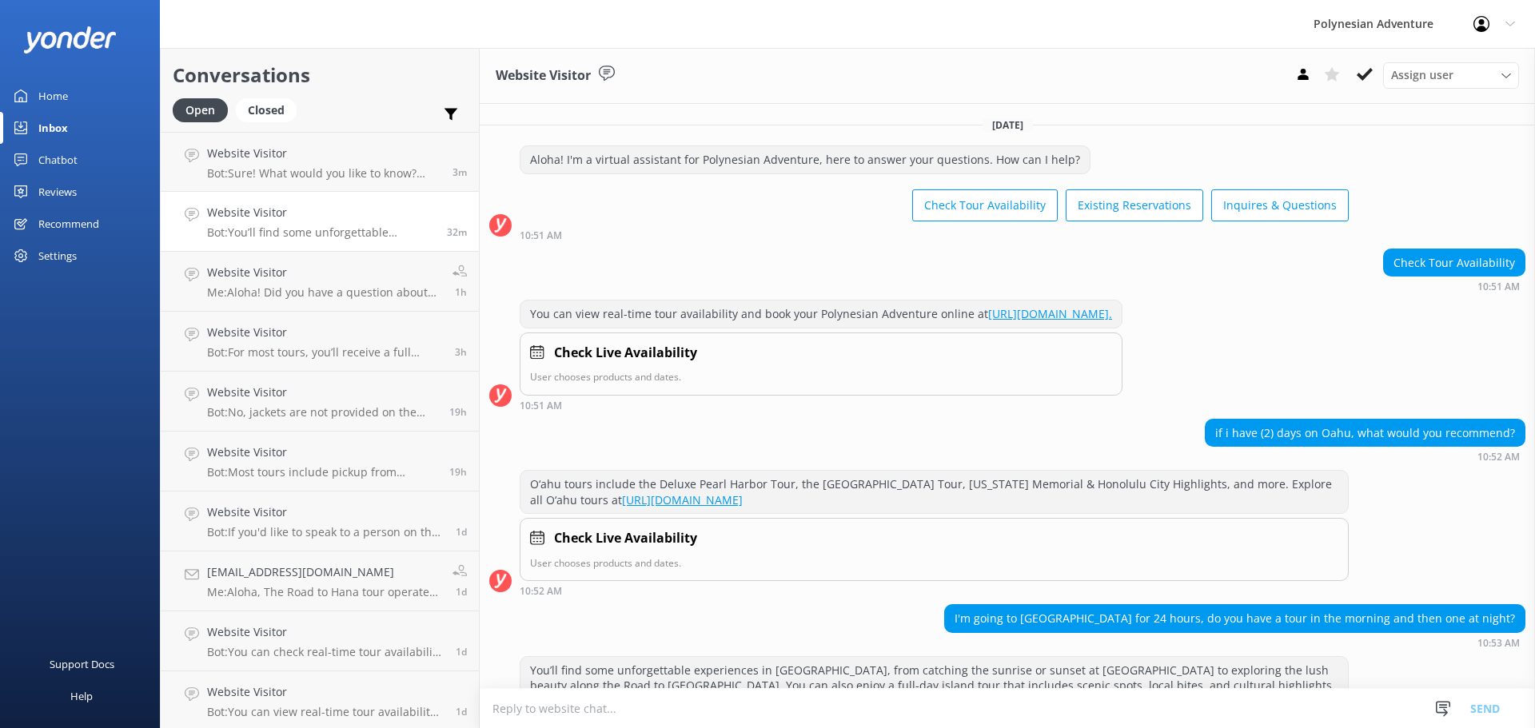
scroll to position [118, 0]
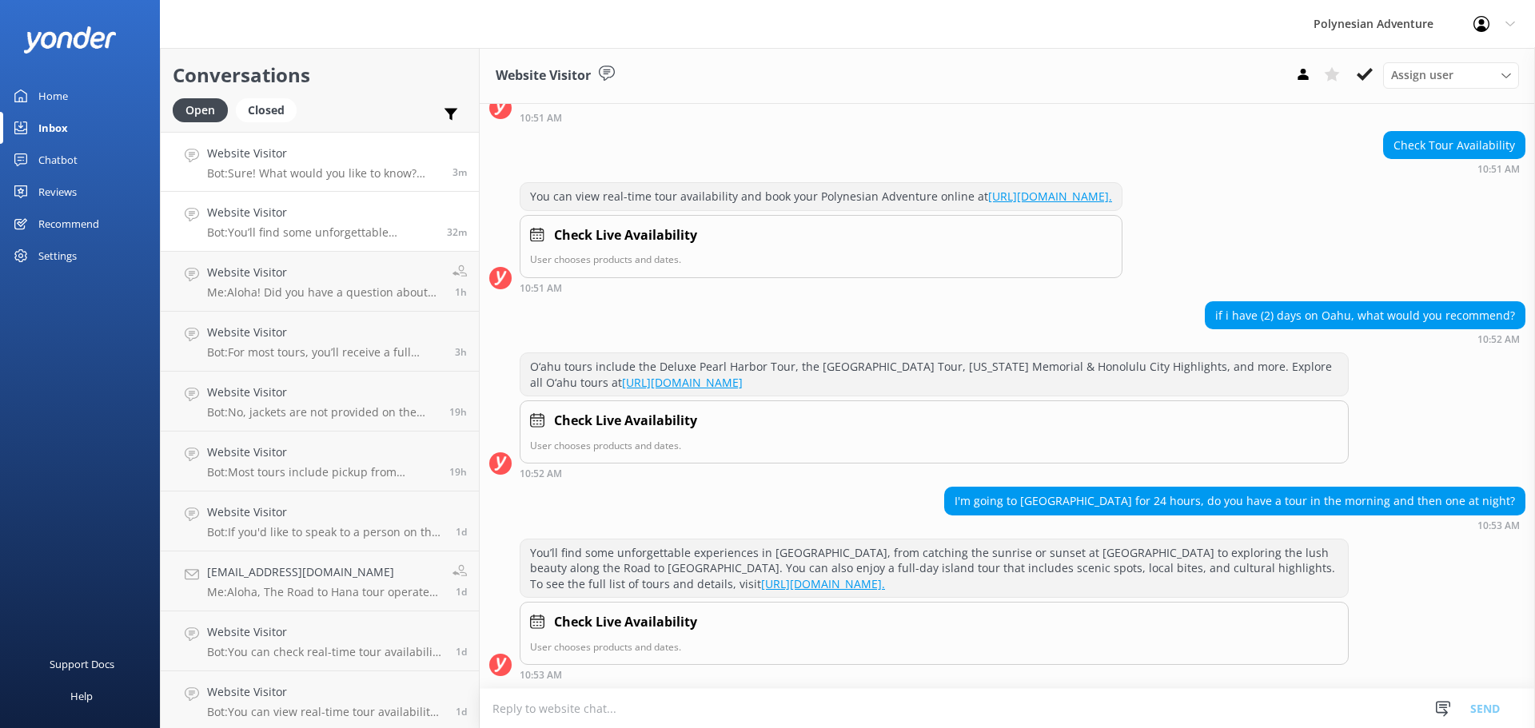
click at [320, 145] on h4 "Website Visitor" at bounding box center [323, 154] width 233 height 18
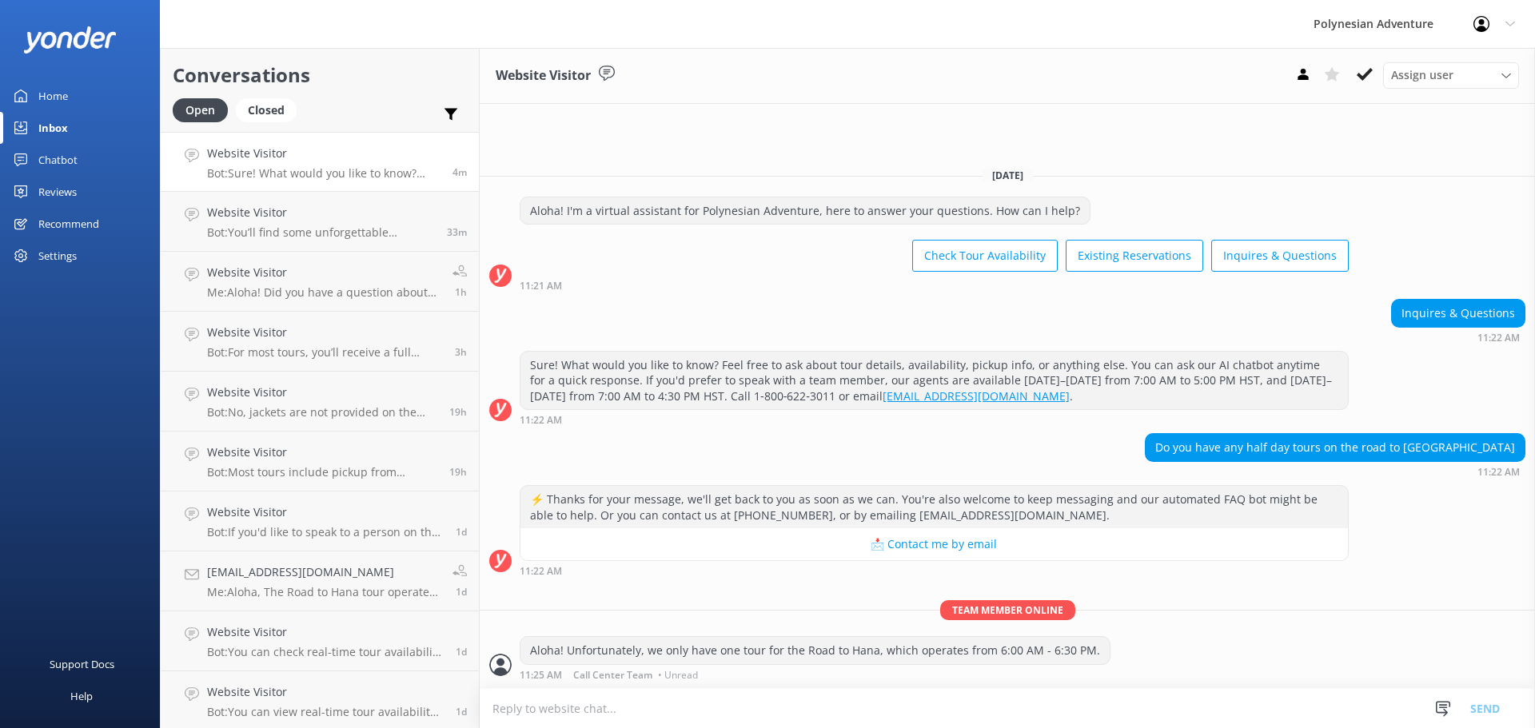
click at [1161, 593] on div "[DATE] Aloha! I'm a virtual assistant for Polynesian Adventure, here to answer …" at bounding box center [1007, 421] width 1055 height 534
